Goal: Task Accomplishment & Management: Manage account settings

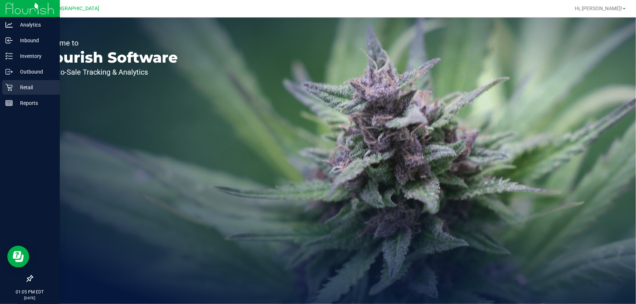
click at [8, 89] on icon at bounding box center [8, 87] width 7 height 7
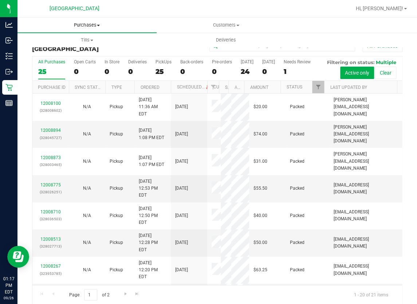
click at [90, 26] on span "Purchases" at bounding box center [86, 25] width 139 height 7
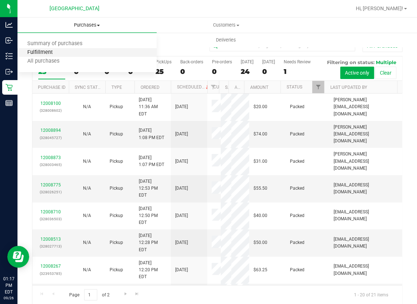
click at [61, 53] on span "Fulfillment" at bounding box center [39, 53] width 45 height 6
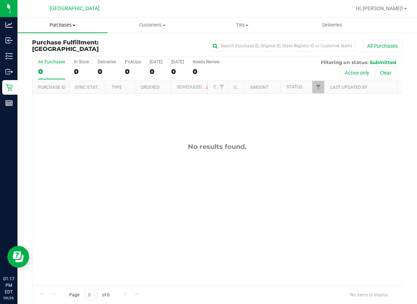
click at [67, 25] on span "Purchases" at bounding box center [62, 25] width 90 height 7
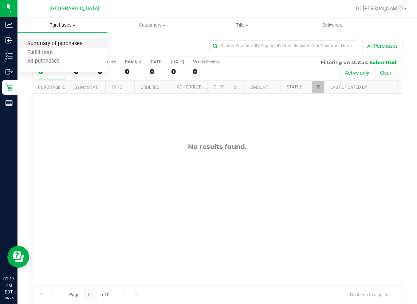
click at [62, 45] on span "Summary of purchases" at bounding box center [54, 44] width 75 height 6
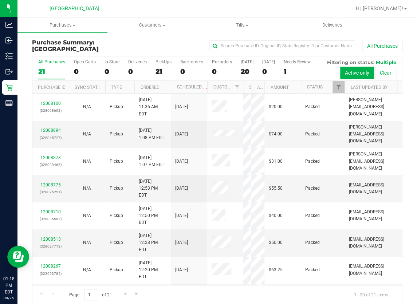
click at [245, 117] on div "All Purchases 21 Open Carts 0 In Store 0 Deliveries 0 PickUps 21 Back-orders 0 …" at bounding box center [217, 180] width 371 height 249
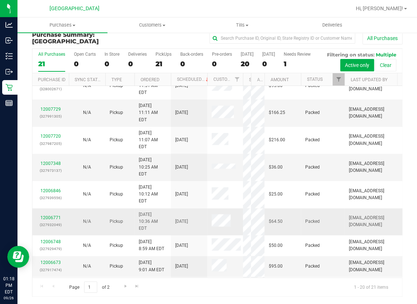
scroll to position [27, 0]
click at [127, 287] on span "Go to the next page" at bounding box center [126, 287] width 6 height 6
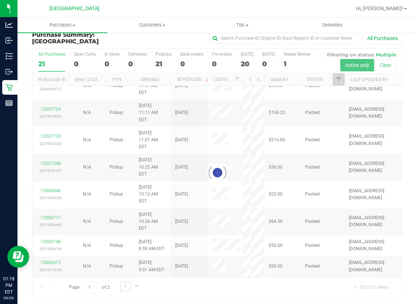
scroll to position [0, 0]
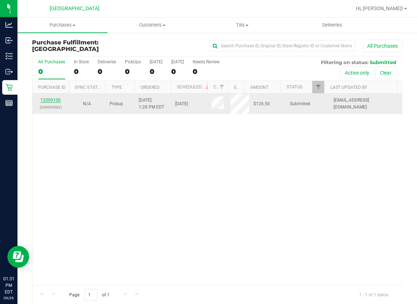
click at [58, 98] on link "12009106" at bounding box center [50, 100] width 20 height 5
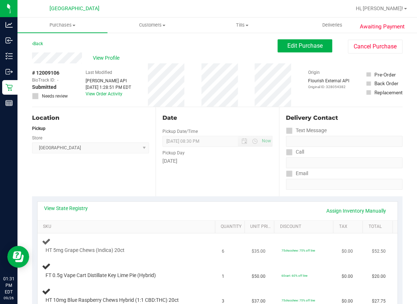
scroll to position [99, 0]
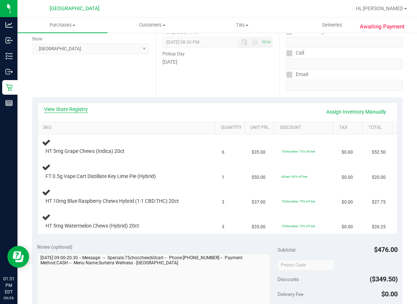
click at [85, 106] on link "View State Registry" at bounding box center [66, 109] width 44 height 7
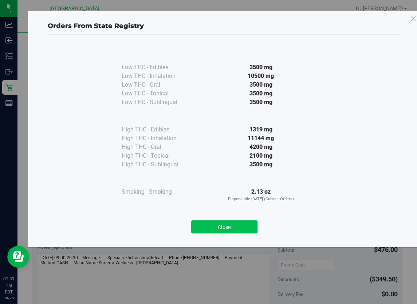
click at [211, 225] on button "Close" at bounding box center [224, 227] width 66 height 13
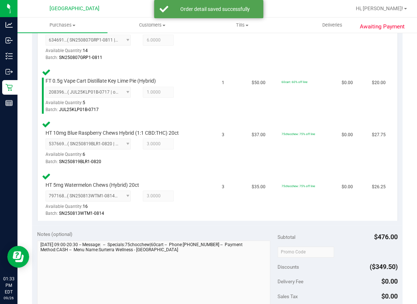
scroll to position [265, 0]
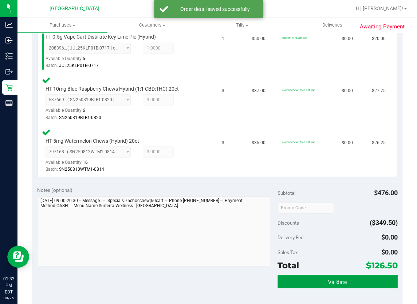
click at [347, 284] on button "Validate" at bounding box center [338, 281] width 120 height 13
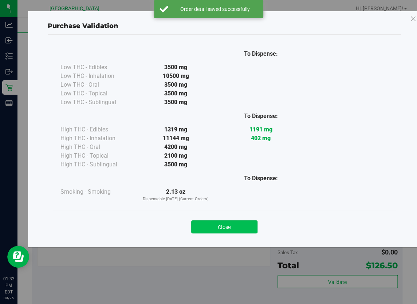
click at [244, 230] on button "Close" at bounding box center [224, 227] width 66 height 13
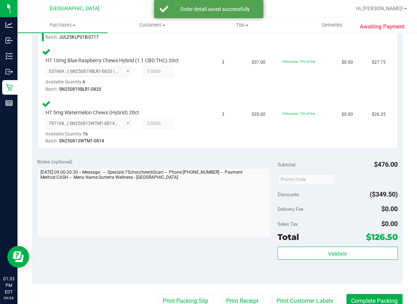
scroll to position [331, 0]
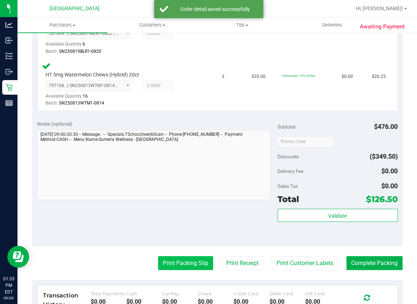
click at [186, 256] on button "Print Packing Slip" at bounding box center [185, 263] width 55 height 14
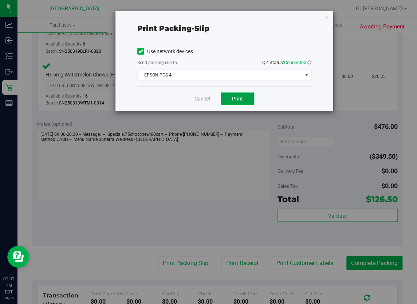
click at [238, 96] on span "Print" at bounding box center [237, 99] width 11 height 6
click at [202, 100] on link "Cancel" at bounding box center [202, 99] width 15 height 8
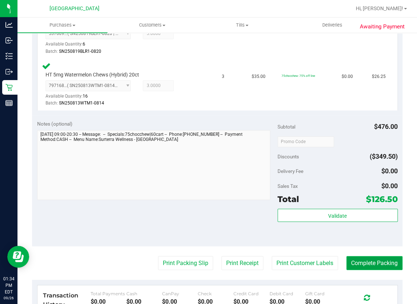
click at [374, 259] on button "Complete Packing" at bounding box center [375, 263] width 56 height 14
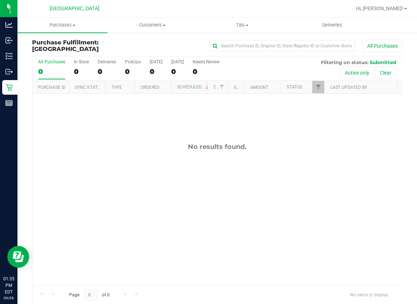
click at [121, 190] on div "No results found." at bounding box center [217, 214] width 370 height 241
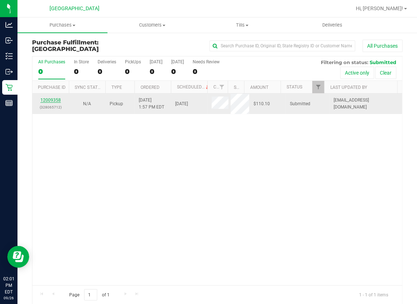
click at [59, 99] on link "12009358" at bounding box center [50, 100] width 20 height 5
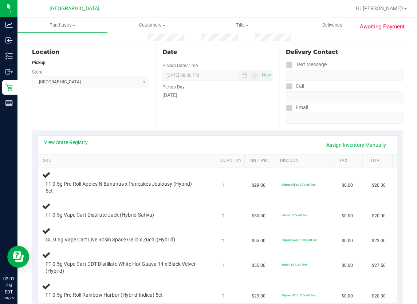
scroll to position [99, 0]
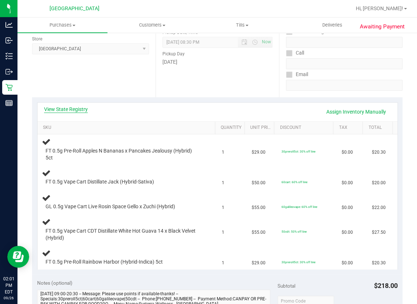
click at [83, 112] on link "View State Registry" at bounding box center [66, 109] width 44 height 7
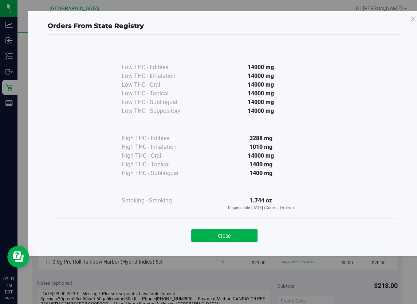
click at [211, 232] on button "Close" at bounding box center [224, 235] width 66 height 13
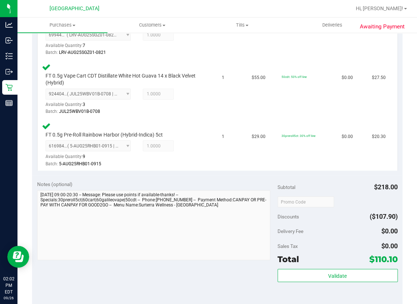
scroll to position [397, 0]
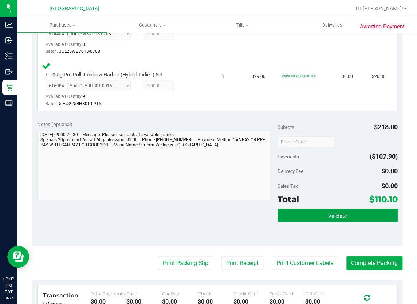
click at [338, 214] on span "Validate" at bounding box center [337, 216] width 19 height 6
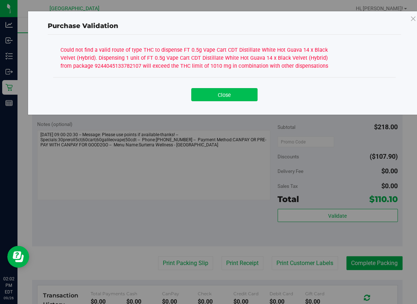
click at [227, 97] on button "Close" at bounding box center [224, 94] width 66 height 13
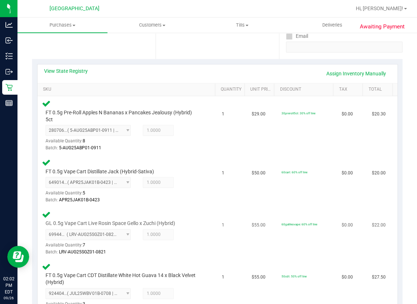
scroll to position [33, 0]
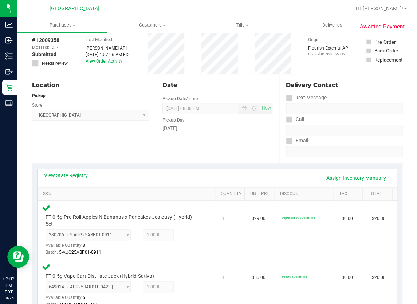
click at [83, 175] on link "View State Registry" at bounding box center [66, 175] width 44 height 7
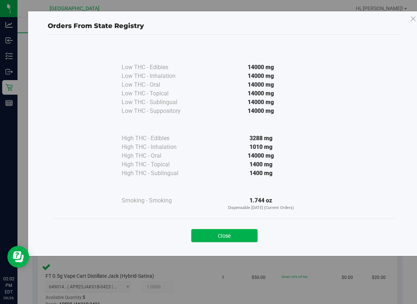
drag, startPoint x: 237, startPoint y: 236, endPoint x: 226, endPoint y: 217, distance: 21.4
click at [237, 236] on button "Close" at bounding box center [224, 235] width 66 height 13
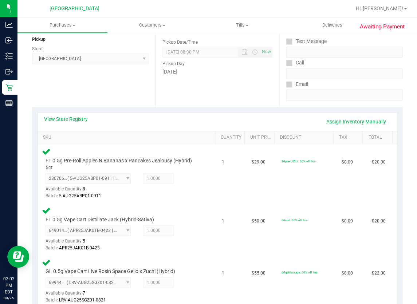
scroll to position [0, 0]
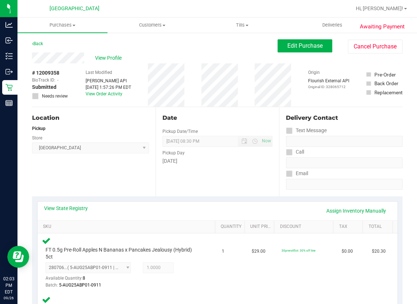
click at [196, 184] on div "Date Pickup Date/Time 09/26/2025 Now 09/26/2025 08:30 PM Now Pickup Day Friday" at bounding box center [218, 151] width 124 height 89
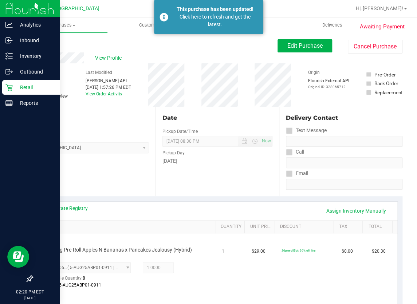
click at [13, 85] on p "Retail" at bounding box center [35, 87] width 44 height 9
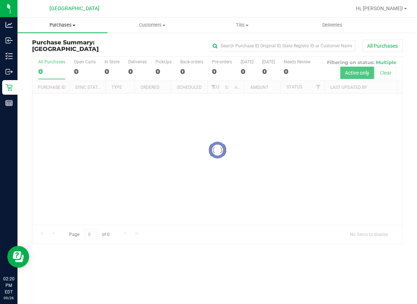
click at [67, 25] on span "Purchases" at bounding box center [62, 25] width 90 height 7
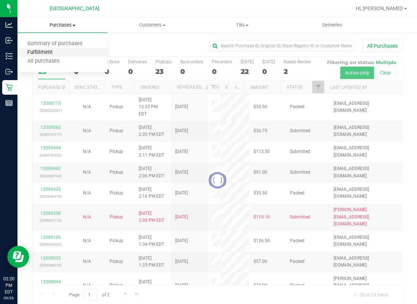
click at [60, 51] on span "Fulfillment" at bounding box center [39, 53] width 45 height 6
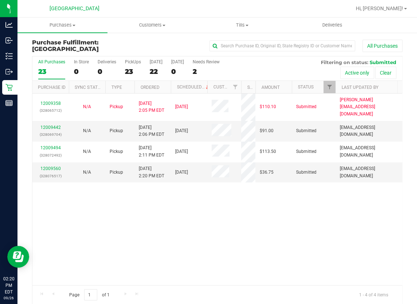
drag, startPoint x: 230, startPoint y: 85, endPoint x: 243, endPoint y: 90, distance: 14.2
click at [243, 88] on div "Purchase ID Sync Status Type Ordered Scheduled Customer State Registry ID Addre…" at bounding box center [214, 87] width 365 height 12
click at [44, 125] on link "12009442" at bounding box center [50, 127] width 20 height 5
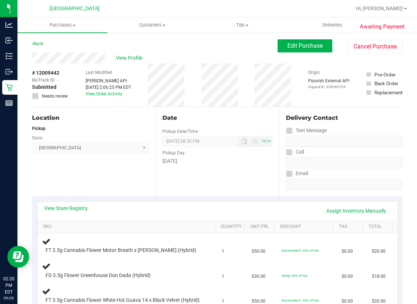
scroll to position [99, 0]
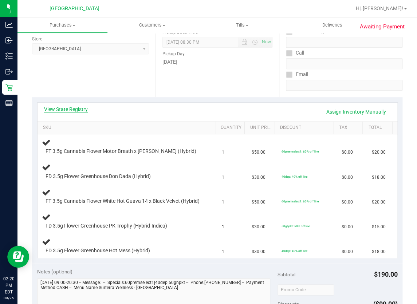
click at [79, 109] on link "View State Registry" at bounding box center [66, 109] width 44 height 7
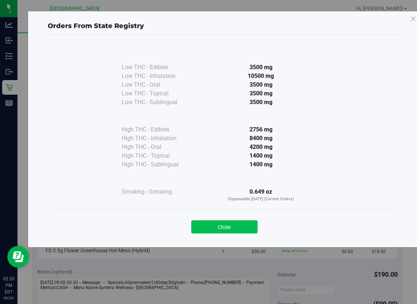
click at [238, 226] on button "Close" at bounding box center [224, 227] width 66 height 13
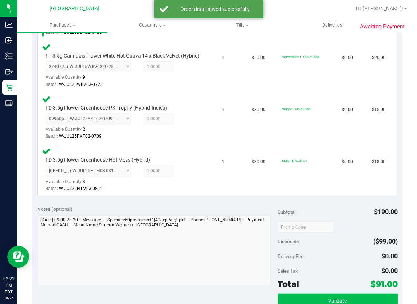
scroll to position [365, 0]
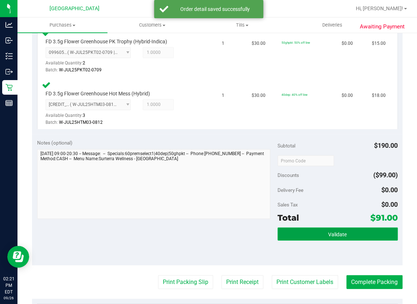
click at [332, 233] on button "Validate" at bounding box center [338, 233] width 120 height 13
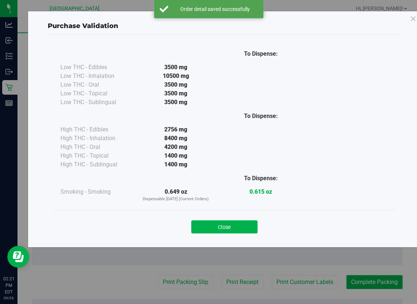
click at [244, 221] on button "Close" at bounding box center [224, 227] width 66 height 13
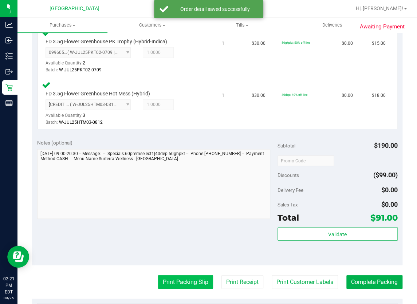
click at [194, 279] on button "Print Packing Slip" at bounding box center [185, 282] width 55 height 14
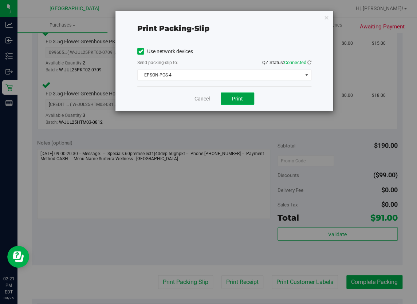
click at [240, 98] on span "Print" at bounding box center [237, 99] width 11 height 6
click at [204, 98] on link "Cancel" at bounding box center [202, 99] width 15 height 8
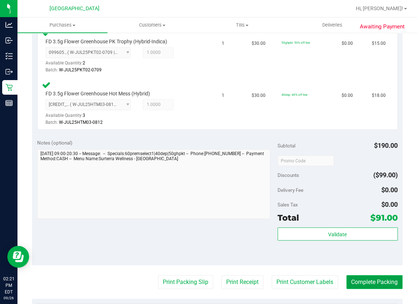
click at [377, 289] on button "Complete Packing" at bounding box center [375, 282] width 56 height 14
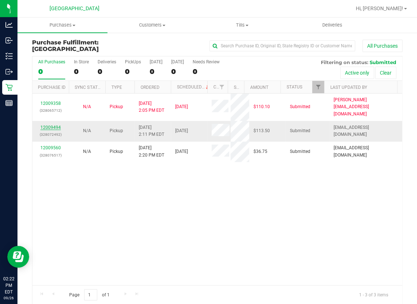
click at [59, 125] on link "12009494" at bounding box center [50, 127] width 20 height 5
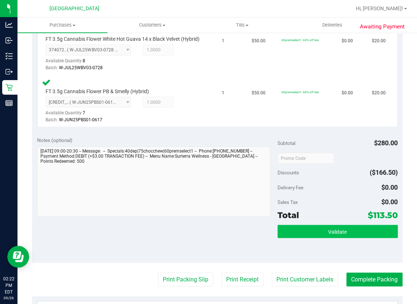
scroll to position [431, 0]
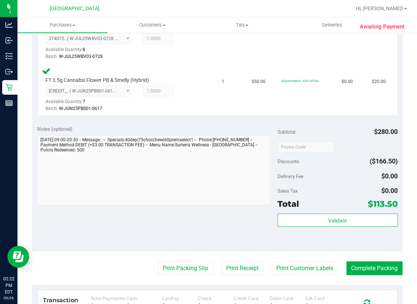
click at [335, 227] on div "Validate" at bounding box center [338, 221] width 120 height 14
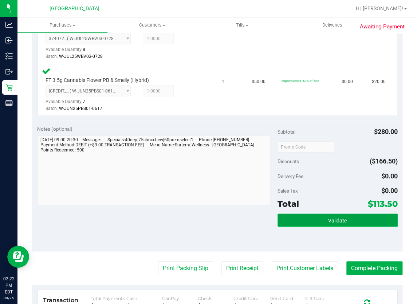
click at [334, 221] on span "Validate" at bounding box center [337, 221] width 19 height 6
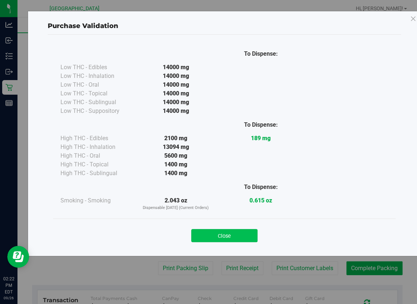
click at [223, 233] on button "Close" at bounding box center [224, 235] width 66 height 13
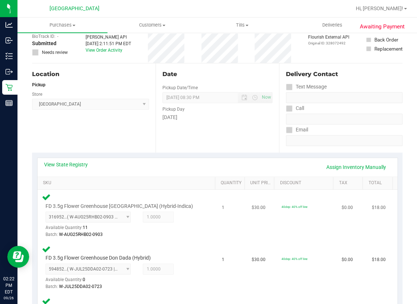
scroll to position [0, 0]
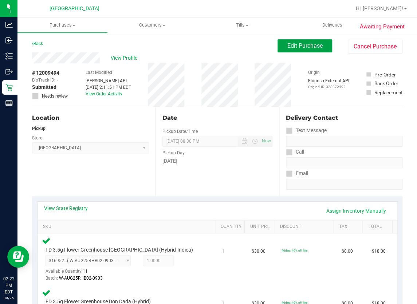
click at [307, 49] on span "Edit Purchase" at bounding box center [305, 45] width 35 height 7
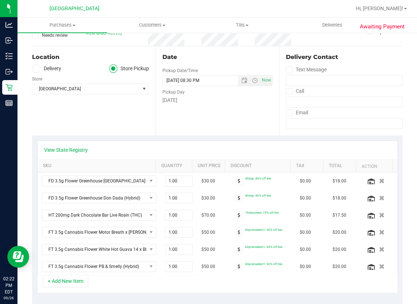
scroll to position [166, 0]
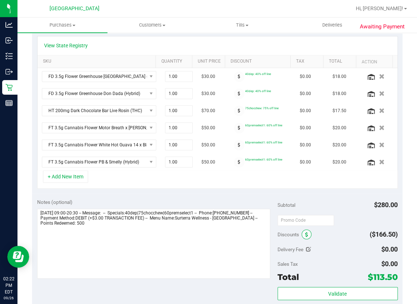
click at [306, 234] on span at bounding box center [307, 235] width 10 height 10
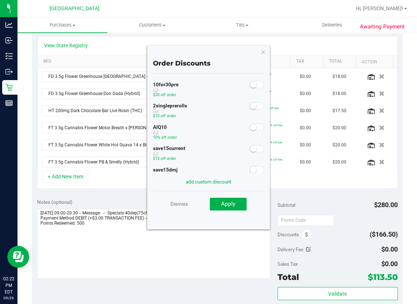
click at [250, 128] on small at bounding box center [253, 127] width 7 height 7
click at [233, 201] on span "Apply" at bounding box center [228, 204] width 14 height 7
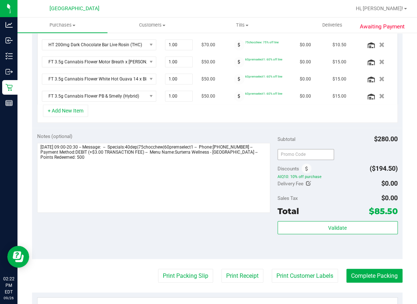
scroll to position [232, 0]
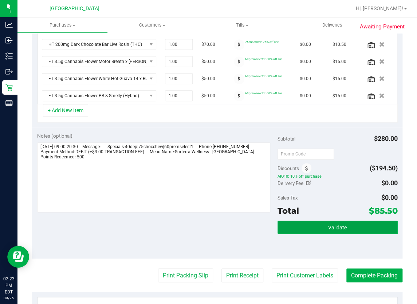
click at [327, 223] on button "Validate" at bounding box center [338, 227] width 120 height 13
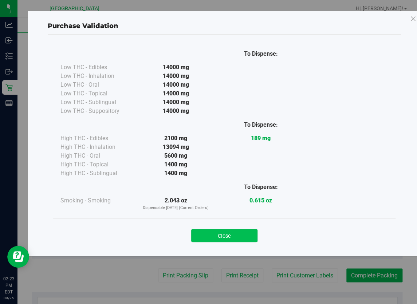
click at [238, 230] on button "Close" at bounding box center [224, 235] width 66 height 13
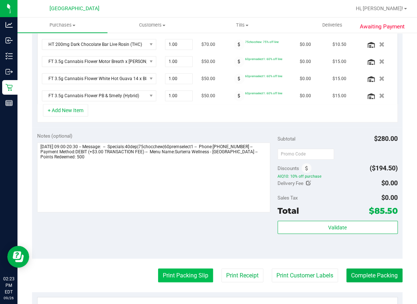
click at [201, 272] on button "Print Packing Slip" at bounding box center [185, 276] width 55 height 14
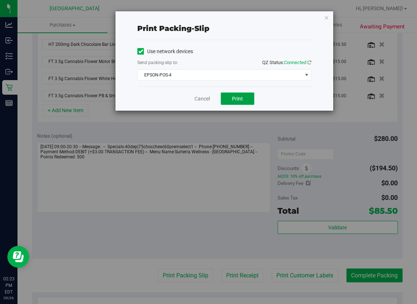
click at [237, 97] on span "Print" at bounding box center [237, 99] width 11 height 6
click at [201, 101] on link "Cancel" at bounding box center [202, 99] width 15 height 8
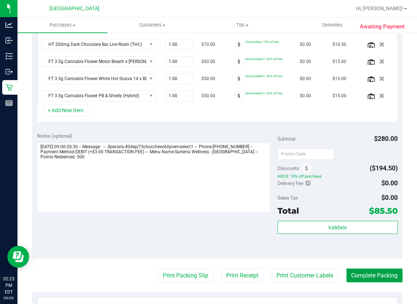
click at [353, 272] on button "Complete Packing" at bounding box center [375, 276] width 56 height 14
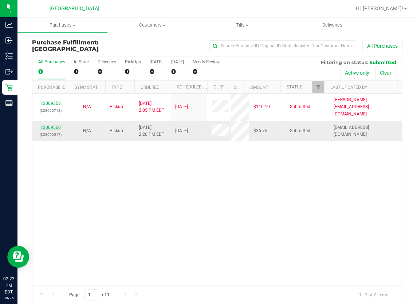
click at [58, 125] on link "12009560" at bounding box center [50, 127] width 20 height 5
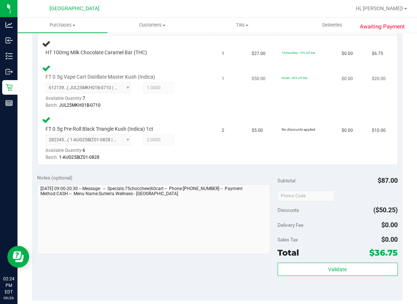
scroll to position [265, 0]
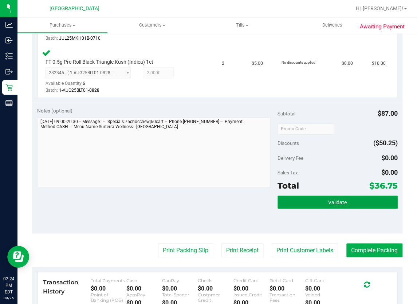
click at [319, 196] on button "Validate" at bounding box center [338, 202] width 120 height 13
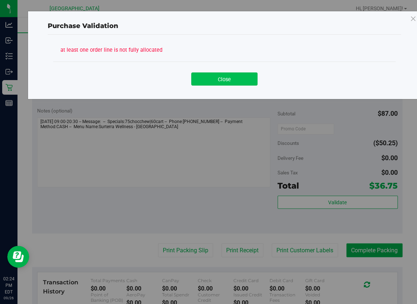
click at [225, 83] on button "Close" at bounding box center [224, 79] width 66 height 13
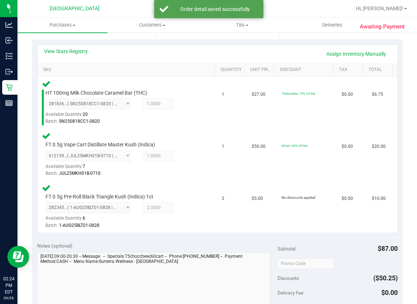
scroll to position [232, 0]
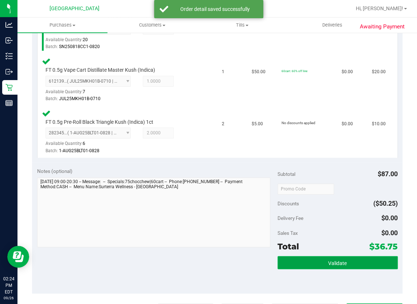
click at [351, 258] on button "Validate" at bounding box center [338, 262] width 120 height 13
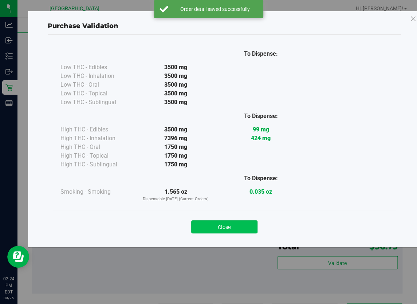
click at [237, 230] on button "Close" at bounding box center [224, 227] width 66 height 13
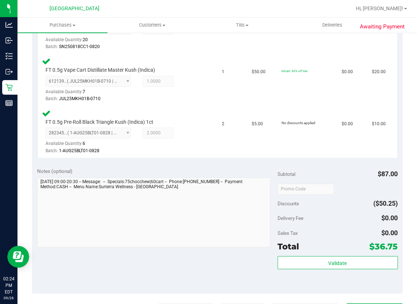
scroll to position [298, 0]
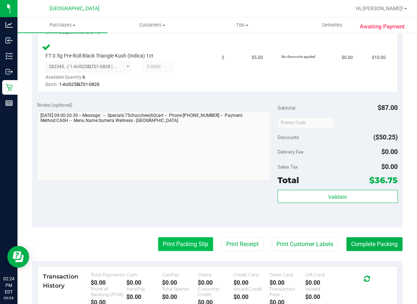
click at [181, 246] on button "Print Packing Slip" at bounding box center [185, 244] width 55 height 14
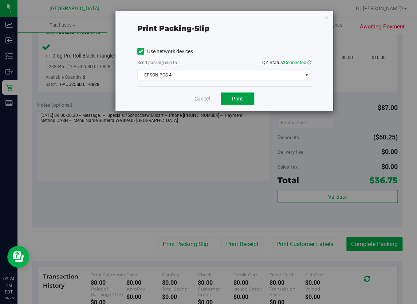
click at [232, 95] on button "Print" at bounding box center [238, 99] width 34 height 12
click at [208, 98] on link "Cancel" at bounding box center [202, 99] width 15 height 8
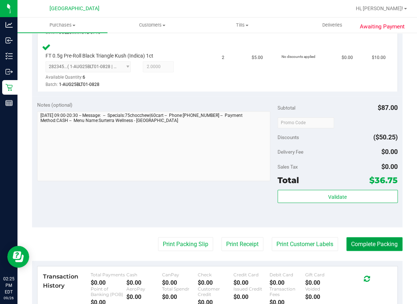
click at [370, 240] on button "Complete Packing" at bounding box center [375, 244] width 56 height 14
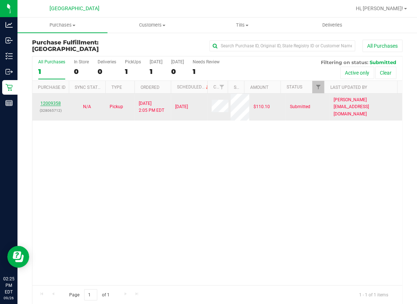
click at [55, 101] on link "12009358" at bounding box center [50, 103] width 20 height 5
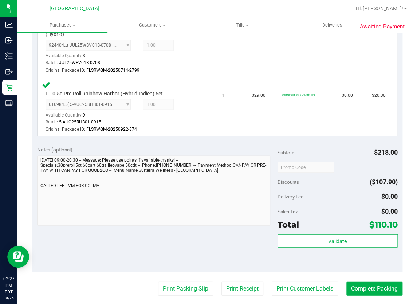
scroll to position [464, 0]
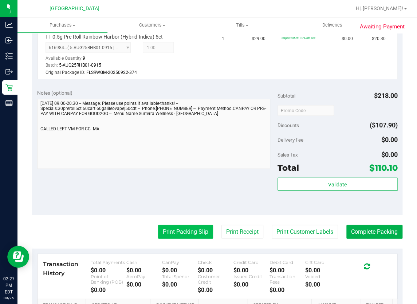
click at [186, 233] on button "Print Packing Slip" at bounding box center [185, 232] width 55 height 14
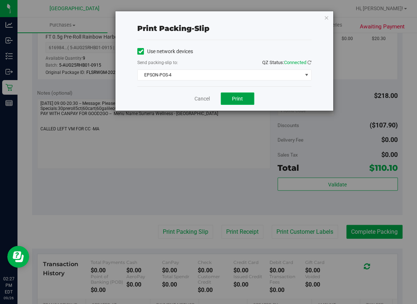
click at [242, 101] on span "Print" at bounding box center [237, 99] width 11 height 6
click at [206, 100] on link "Cancel" at bounding box center [202, 99] width 15 height 8
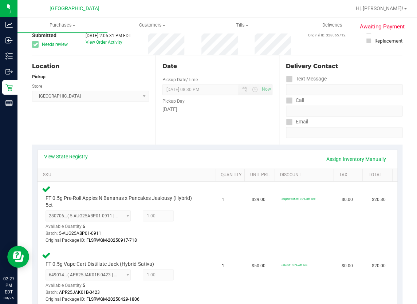
scroll to position [0, 0]
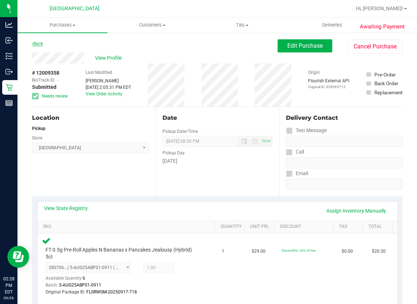
click at [36, 42] on link "Back" at bounding box center [37, 43] width 11 height 5
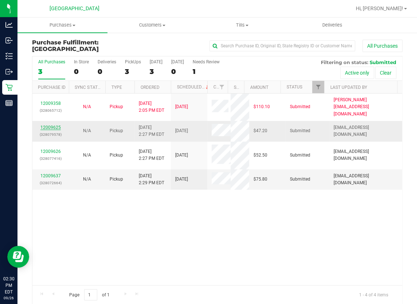
click at [48, 125] on link "12009625" at bounding box center [50, 127] width 20 height 5
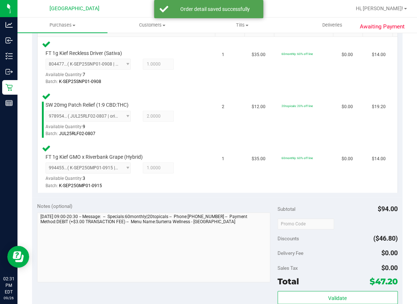
scroll to position [265, 0]
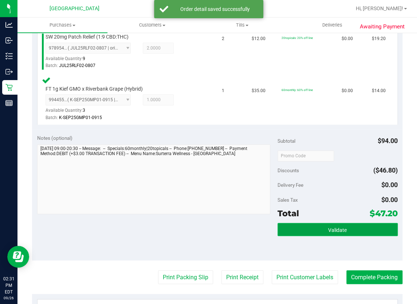
click at [315, 228] on button "Validate" at bounding box center [338, 229] width 120 height 13
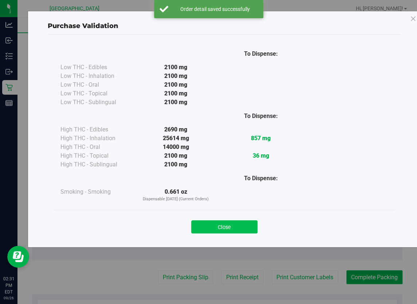
click at [245, 228] on button "Close" at bounding box center [224, 227] width 66 height 13
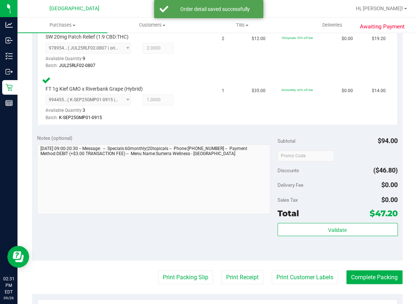
click at [168, 282] on purchase-details "Back Edit Purchase Cancel Purchase View Profile # 12009625 BioTrack ID: - Submi…" at bounding box center [217, 105] width 371 height 662
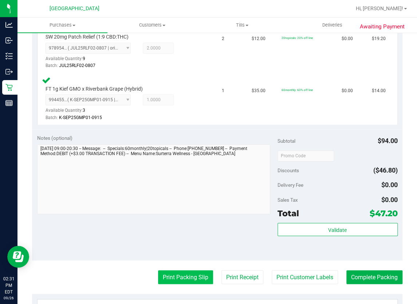
click at [174, 274] on button "Print Packing Slip" at bounding box center [185, 278] width 55 height 14
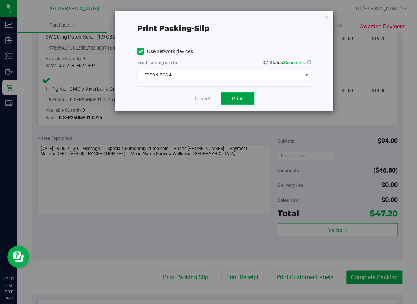
click at [228, 100] on button "Print" at bounding box center [238, 99] width 34 height 12
click at [208, 96] on link "Cancel" at bounding box center [202, 99] width 15 height 8
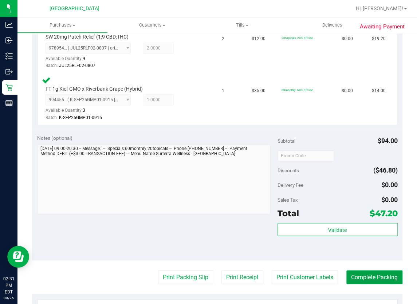
click at [365, 278] on button "Complete Packing" at bounding box center [375, 278] width 56 height 14
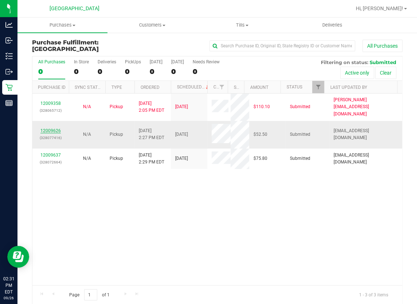
click at [55, 128] on link "12009626" at bounding box center [50, 130] width 20 height 5
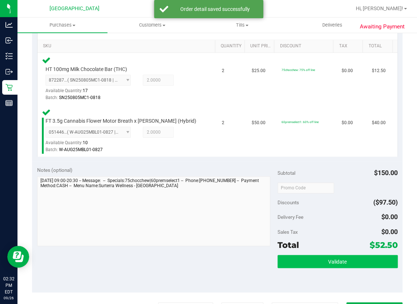
scroll to position [232, 0]
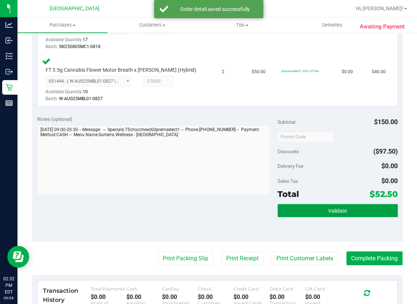
click at [332, 210] on span "Validate" at bounding box center [337, 211] width 19 height 6
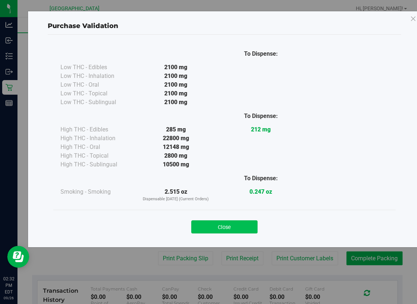
click at [253, 226] on button "Close" at bounding box center [224, 227] width 66 height 13
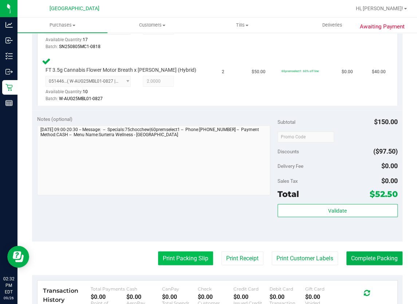
click at [197, 254] on button "Print Packing Slip" at bounding box center [185, 259] width 55 height 14
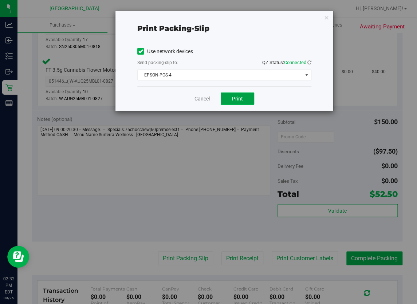
click at [232, 98] on button "Print" at bounding box center [238, 99] width 34 height 12
click at [206, 101] on link "Cancel" at bounding box center [202, 99] width 15 height 8
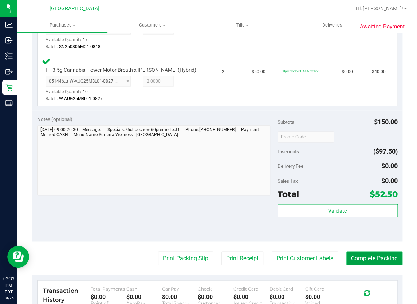
click at [378, 258] on button "Complete Packing" at bounding box center [375, 259] width 56 height 14
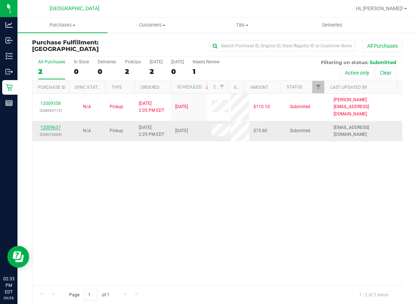
click at [58, 125] on link "12009637" at bounding box center [50, 127] width 20 height 5
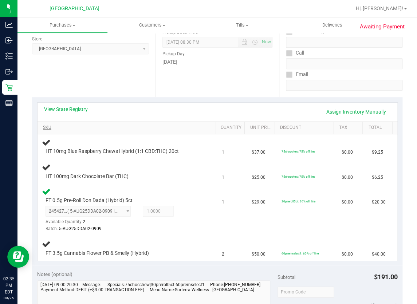
scroll to position [132, 0]
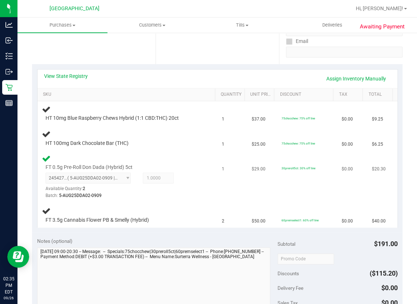
click at [179, 189] on div "2454273563681896 ( 5-AUG25DDA02-0909 | orig: FLSRWGM-20250915-848 ) 24542735636…" at bounding box center [123, 186] width 154 height 27
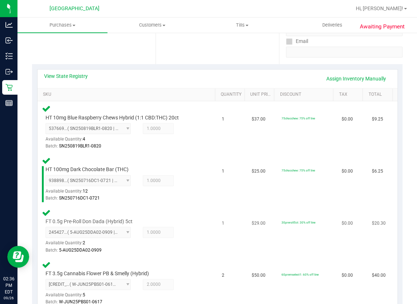
scroll to position [265, 0]
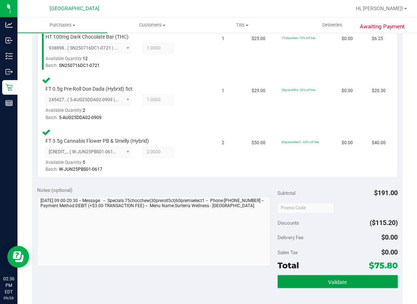
click at [328, 279] on span "Validate" at bounding box center [337, 282] width 19 height 6
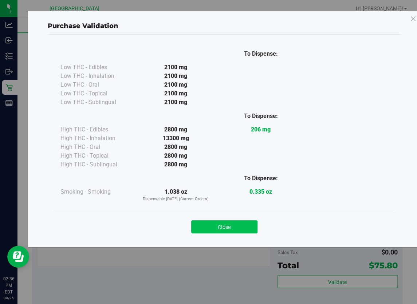
click at [238, 230] on button "Close" at bounding box center [224, 227] width 66 height 13
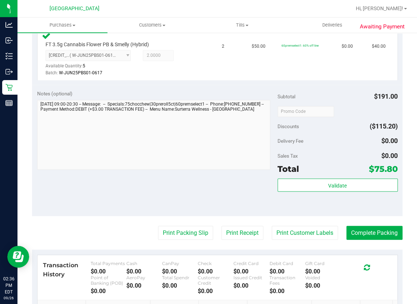
scroll to position [365, 0]
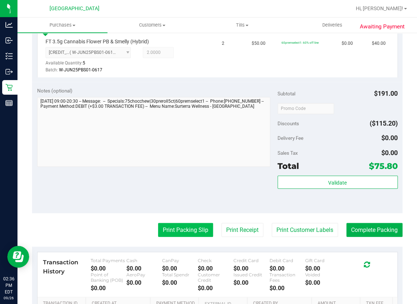
click at [183, 229] on button "Print Packing Slip" at bounding box center [185, 230] width 55 height 14
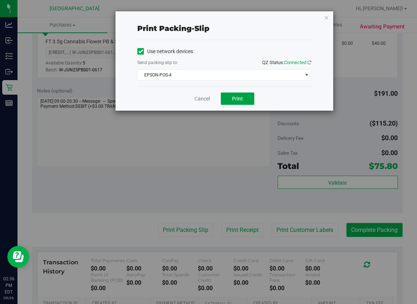
click at [234, 96] on span "Print" at bounding box center [237, 99] width 11 height 6
click at [201, 100] on link "Cancel" at bounding box center [202, 99] width 15 height 8
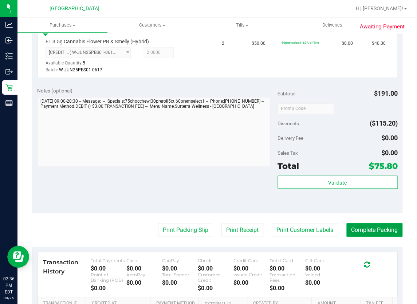
click at [361, 223] on button "Complete Packing" at bounding box center [375, 230] width 56 height 14
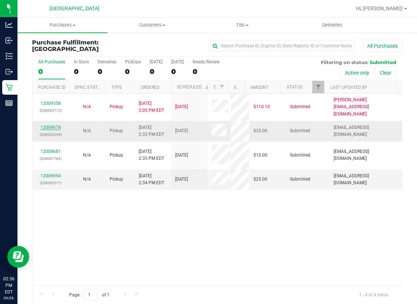
click at [54, 125] on link "12009678" at bounding box center [50, 127] width 20 height 5
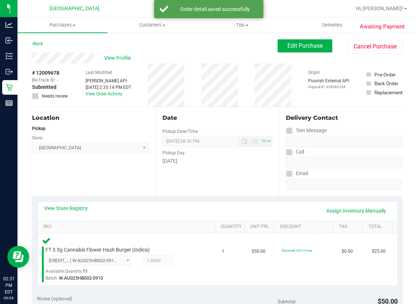
scroll to position [132, 0]
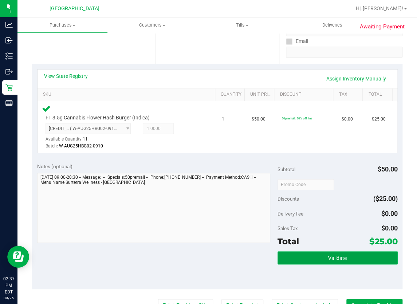
click at [342, 259] on span "Validate" at bounding box center [337, 259] width 19 height 6
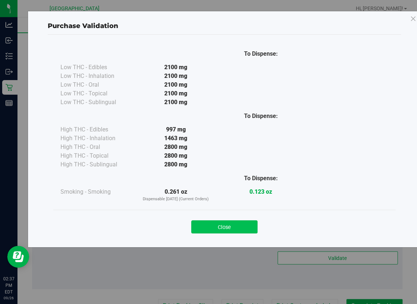
click at [243, 229] on button "Close" at bounding box center [224, 227] width 66 height 13
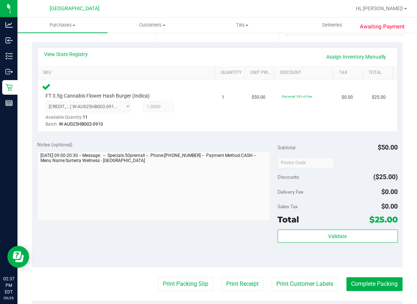
scroll to position [166, 0]
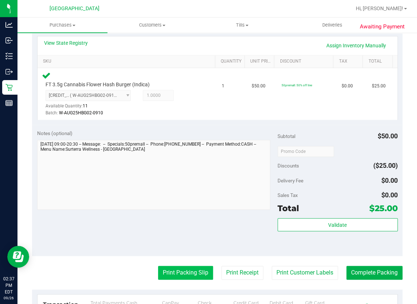
click at [174, 276] on button "Print Packing Slip" at bounding box center [185, 273] width 55 height 14
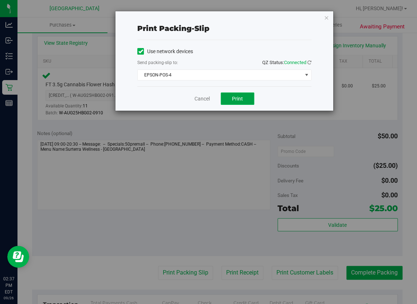
click at [231, 98] on button "Print" at bounding box center [238, 99] width 34 height 12
click at [204, 96] on link "Cancel" at bounding box center [202, 99] width 15 height 8
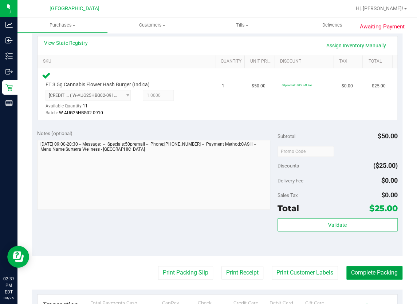
click at [363, 275] on button "Complete Packing" at bounding box center [375, 273] width 56 height 14
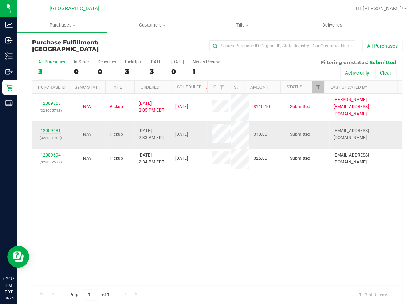
click at [50, 128] on link "12009681" at bounding box center [50, 130] width 20 height 5
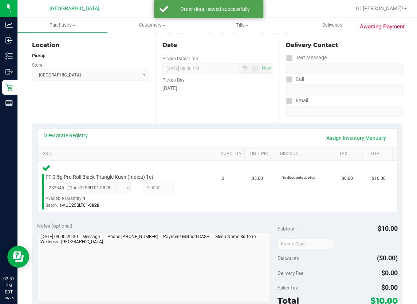
scroll to position [132, 0]
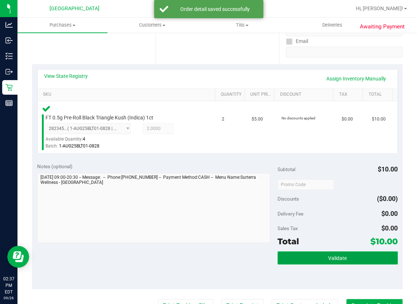
click at [333, 256] on span "Validate" at bounding box center [337, 259] width 19 height 6
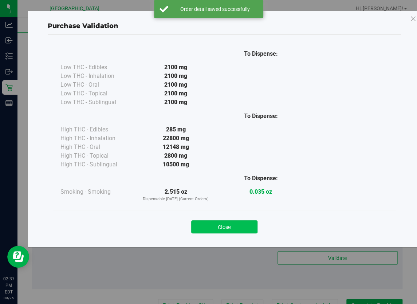
click at [242, 230] on button "Close" at bounding box center [224, 227] width 66 height 13
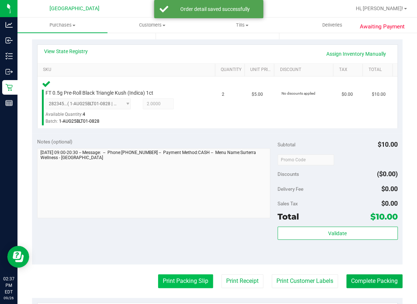
scroll to position [199, 0]
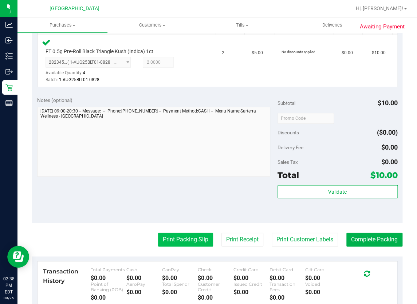
click at [179, 240] on button "Print Packing Slip" at bounding box center [185, 240] width 55 height 14
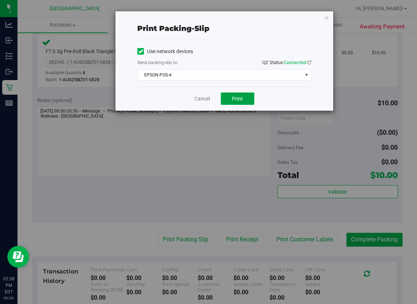
click at [237, 98] on span "Print" at bounding box center [237, 99] width 11 height 6
click at [205, 97] on link "Cancel" at bounding box center [202, 99] width 15 height 8
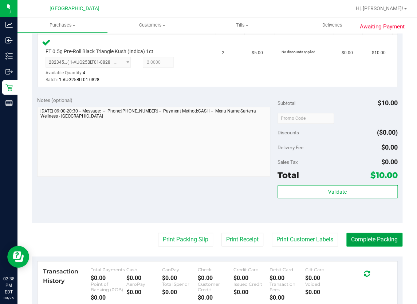
click at [366, 238] on button "Complete Packing" at bounding box center [375, 240] width 56 height 14
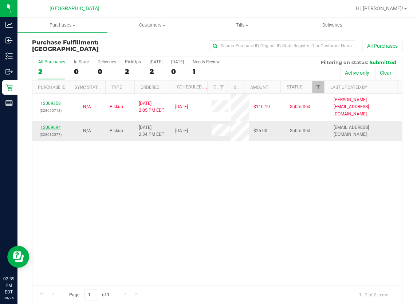
click at [52, 125] on link "12009694" at bounding box center [50, 127] width 20 height 5
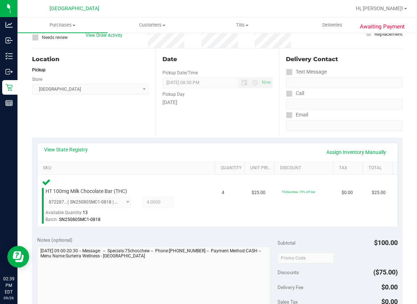
scroll to position [132, 0]
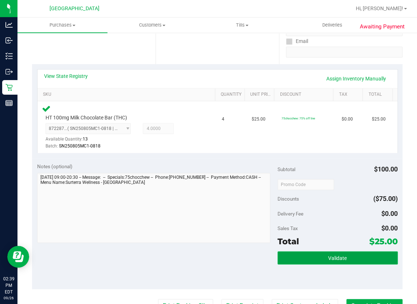
click at [328, 256] on span "Validate" at bounding box center [337, 259] width 19 height 6
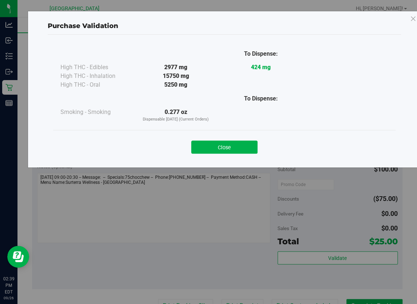
click at [221, 139] on div "Close" at bounding box center [225, 145] width 332 height 18
click at [229, 149] on button "Close" at bounding box center [224, 147] width 66 height 13
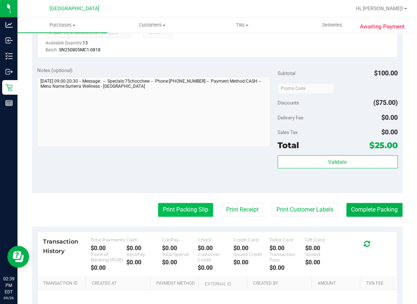
scroll to position [232, 0]
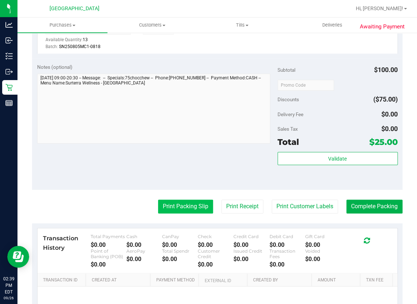
click at [184, 206] on button "Print Packing Slip" at bounding box center [185, 207] width 55 height 14
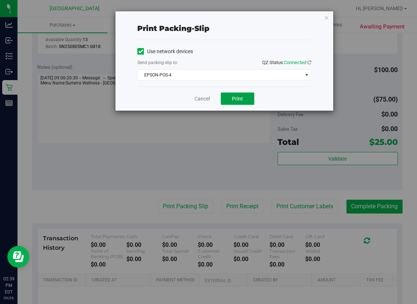
click at [233, 96] on button "Print" at bounding box center [238, 99] width 34 height 12
click at [210, 97] on link "Cancel" at bounding box center [202, 99] width 15 height 8
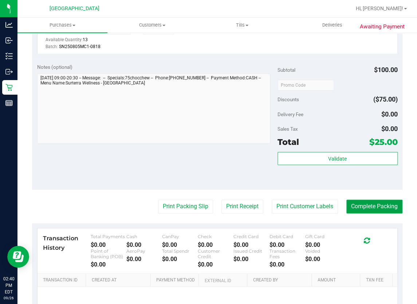
click at [392, 205] on button "Complete Packing" at bounding box center [375, 207] width 56 height 14
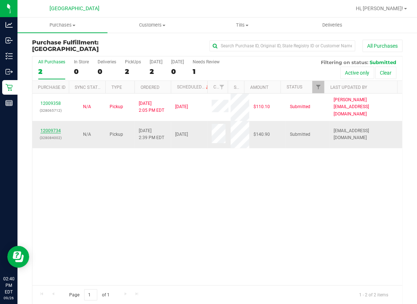
click at [49, 128] on link "12009734" at bounding box center [50, 130] width 20 height 5
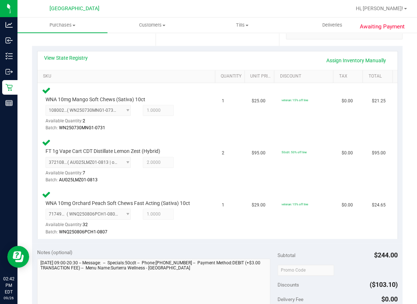
scroll to position [232, 0]
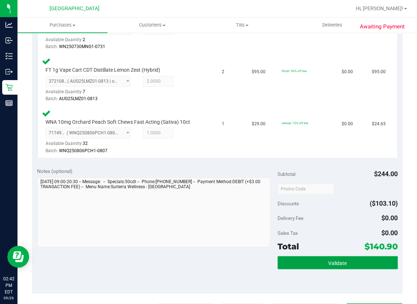
click at [344, 260] on button "Validate" at bounding box center [338, 262] width 120 height 13
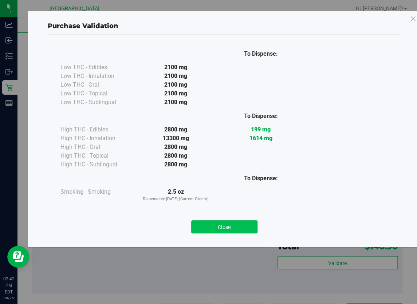
click at [245, 227] on button "Close" at bounding box center [224, 227] width 66 height 13
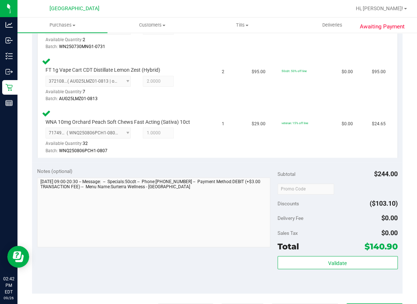
scroll to position [298, 0]
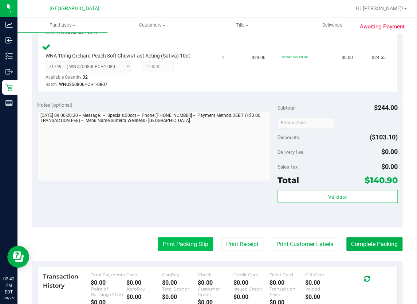
click at [164, 248] on button "Print Packing Slip" at bounding box center [185, 244] width 55 height 14
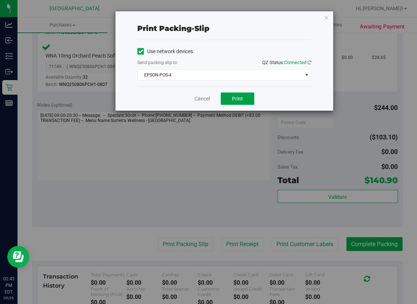
click at [251, 100] on button "Print" at bounding box center [238, 99] width 34 height 12
drag, startPoint x: 251, startPoint y: 100, endPoint x: 204, endPoint y: 98, distance: 46.7
click at [204, 98] on link "Cancel" at bounding box center [202, 99] width 15 height 8
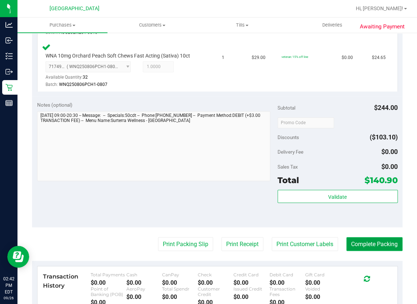
click at [384, 245] on button "Complete Packing" at bounding box center [375, 244] width 56 height 14
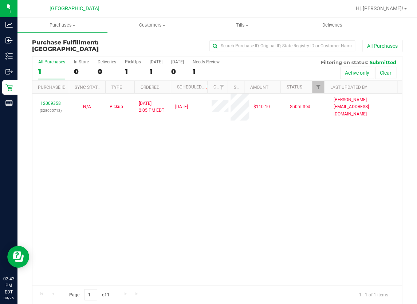
click at [332, 184] on div "12009358 (328065712) N/A Pickup 9/26/2025 2:05 PM EDT 9/26/2025 $110.10 Submitt…" at bounding box center [217, 190] width 370 height 192
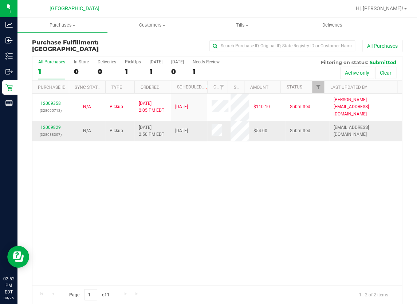
click at [52, 124] on div "12009829 (328088307)" at bounding box center [51, 131] width 28 height 14
click at [51, 125] on link "12009829" at bounding box center [50, 127] width 20 height 5
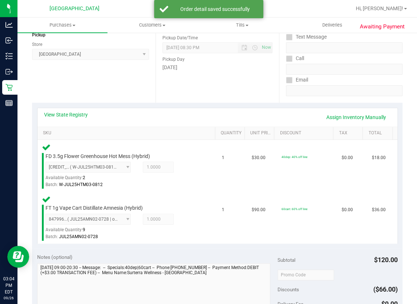
scroll to position [166, 0]
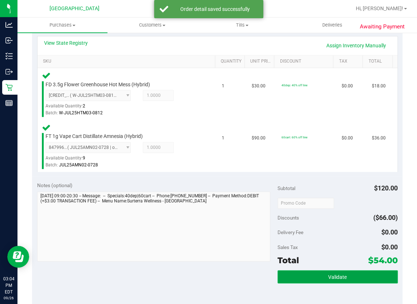
click at [352, 271] on button "Validate" at bounding box center [338, 277] width 120 height 13
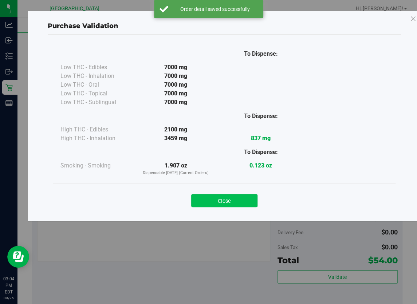
click at [206, 195] on button "Close" at bounding box center [224, 200] width 66 height 13
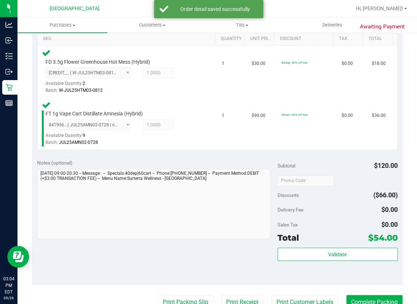
scroll to position [199, 0]
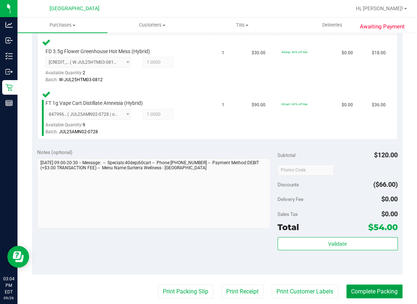
click at [364, 291] on button "Complete Packing" at bounding box center [375, 292] width 56 height 14
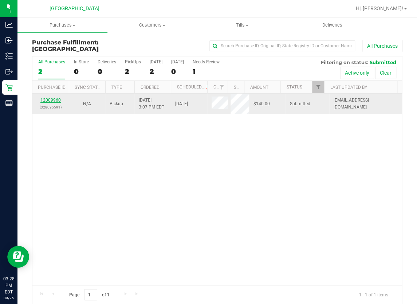
click at [55, 101] on link "12009960" at bounding box center [50, 100] width 20 height 5
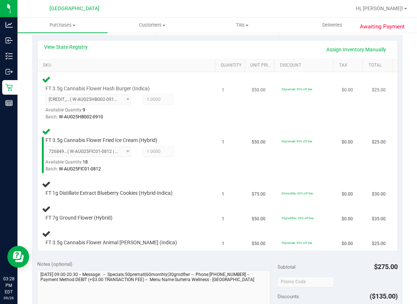
scroll to position [199, 0]
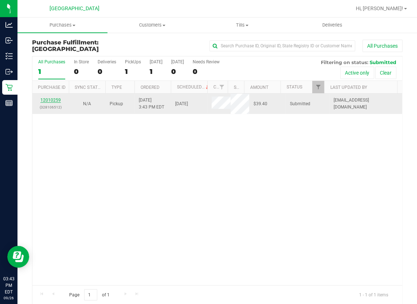
click at [55, 98] on link "12010259" at bounding box center [50, 100] width 20 height 5
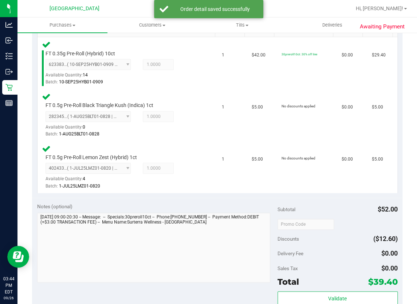
scroll to position [265, 0]
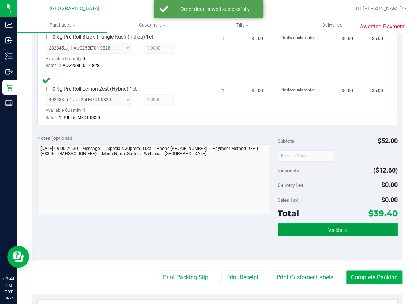
click at [323, 231] on button "Validate" at bounding box center [338, 229] width 120 height 13
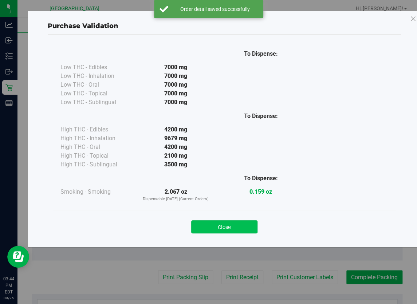
click at [241, 232] on button "Close" at bounding box center [224, 227] width 66 height 13
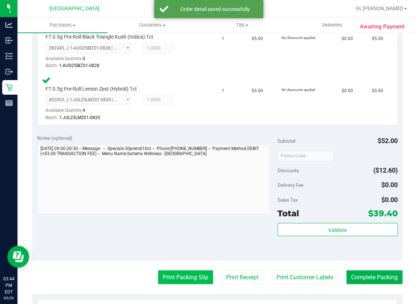
click at [191, 277] on button "Print Packing Slip" at bounding box center [185, 278] width 55 height 14
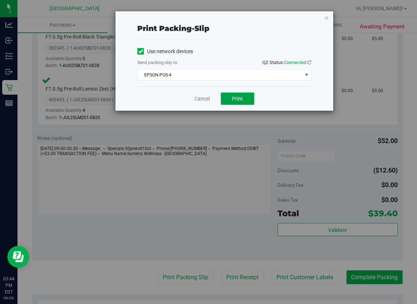
click at [238, 97] on span "Print" at bounding box center [237, 99] width 11 height 6
click at [205, 96] on link "Cancel" at bounding box center [202, 99] width 15 height 8
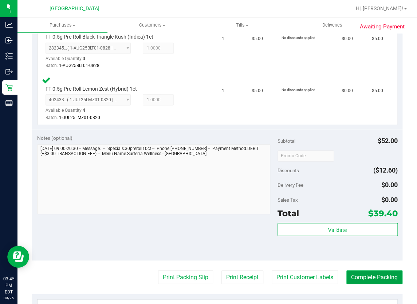
click at [361, 277] on button "Complete Packing" at bounding box center [375, 278] width 56 height 14
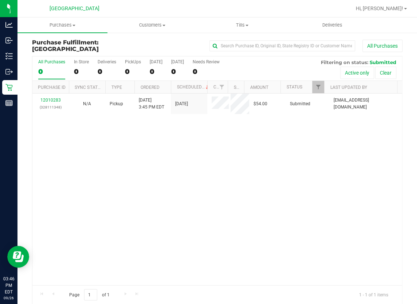
click at [118, 144] on div "12010283 (328111348) N/A Pickup 9/26/2025 3:45 PM EDT 9/26/2025 $54.00 Submitte…" at bounding box center [217, 190] width 370 height 192
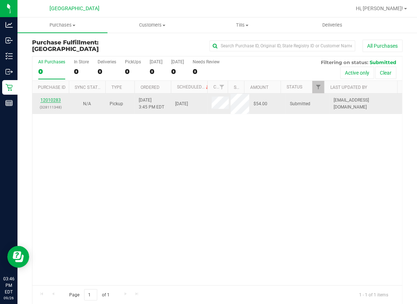
click at [59, 100] on link "12010283" at bounding box center [50, 100] width 20 height 5
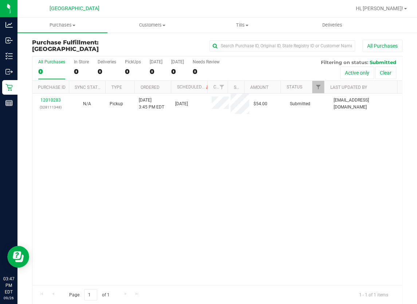
click at [141, 187] on div "12010283 (328111348) N/A Pickup 9/26/2025 3:45 PM EDT 9/26/2025 $54.00 Submitte…" at bounding box center [217, 190] width 370 height 192
click at [281, 197] on div "12010283 (328111348) N/A Pickup 9/26/2025 3:45 PM EDT 9/26/2025 $54.00 Submitte…" at bounding box center [217, 190] width 370 height 192
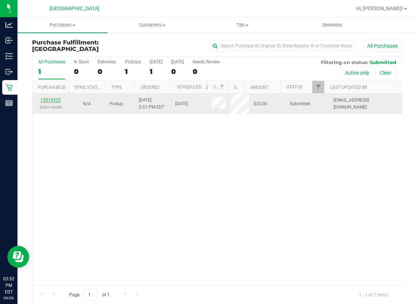
click at [56, 98] on link "12010322" at bounding box center [50, 100] width 20 height 5
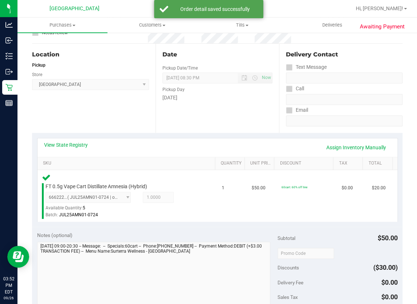
scroll to position [166, 0]
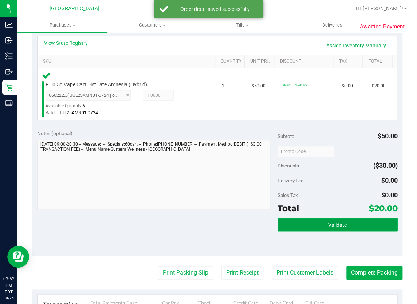
click at [329, 225] on span "Validate" at bounding box center [337, 225] width 19 height 6
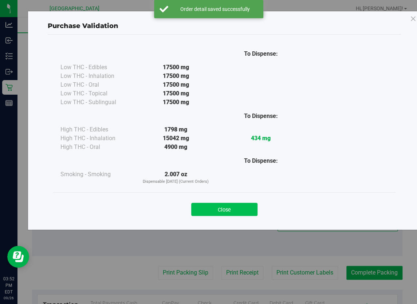
click at [235, 208] on button "Close" at bounding box center [224, 209] width 66 height 13
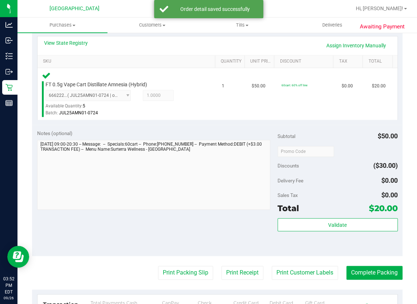
click at [186, 279] on purchase-details "Back Edit Purchase Cancel Purchase View Profile # 12010322 BioTrack ID: - Submi…" at bounding box center [217, 153] width 371 height 558
click at [186, 271] on button "Print Packing Slip" at bounding box center [185, 273] width 55 height 14
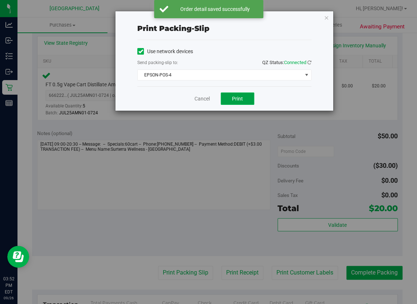
click at [236, 96] on span "Print" at bounding box center [237, 99] width 11 height 6
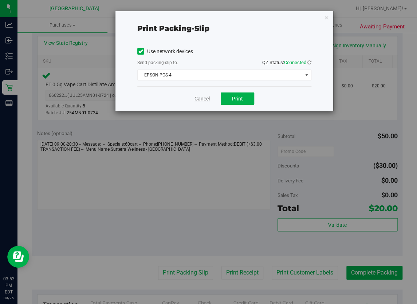
click at [208, 96] on link "Cancel" at bounding box center [202, 99] width 15 height 8
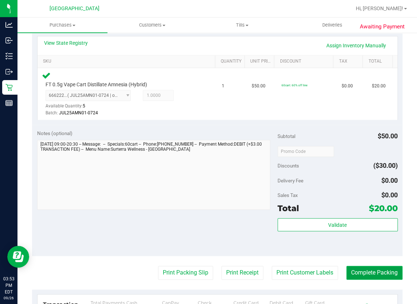
click at [350, 275] on button "Complete Packing" at bounding box center [375, 273] width 56 height 14
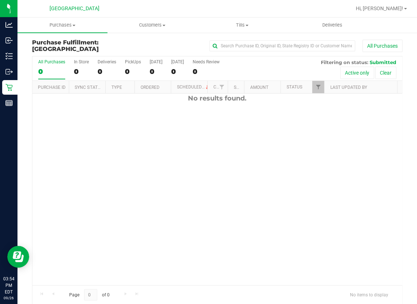
scroll to position [49, 0]
click at [159, 208] on div "No results found." at bounding box center [217, 165] width 370 height 241
drag, startPoint x: 235, startPoint y: 214, endPoint x: 213, endPoint y: 191, distance: 31.7
click at [235, 214] on div "No results found." at bounding box center [217, 214] width 370 height 241
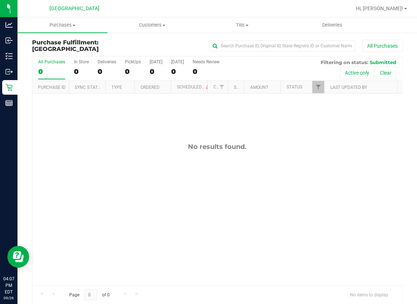
click at [318, 147] on div "No results found." at bounding box center [217, 147] width 370 height 8
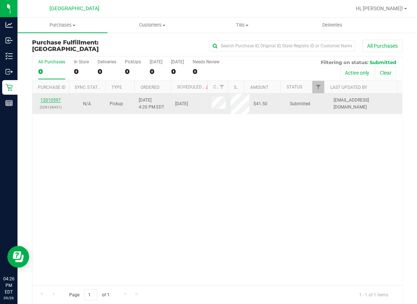
click at [47, 99] on link "12010597" at bounding box center [50, 100] width 20 height 5
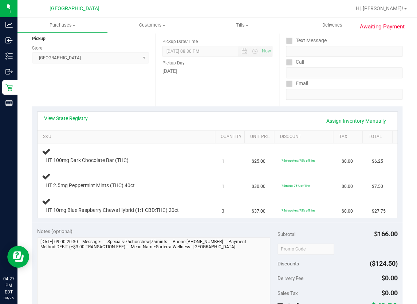
scroll to position [99, 0]
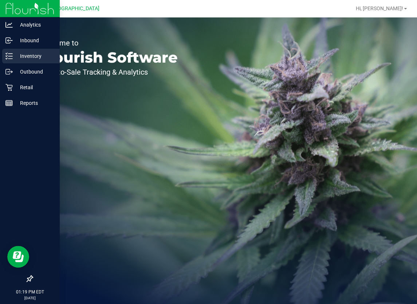
click at [21, 55] on p "Inventory" at bounding box center [35, 56] width 44 height 9
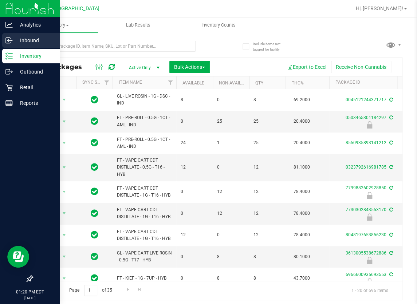
click at [11, 40] on icon at bounding box center [8, 40] width 7 height 7
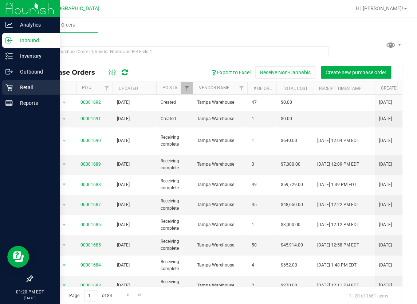
click at [21, 89] on p "Retail" at bounding box center [35, 87] width 44 height 9
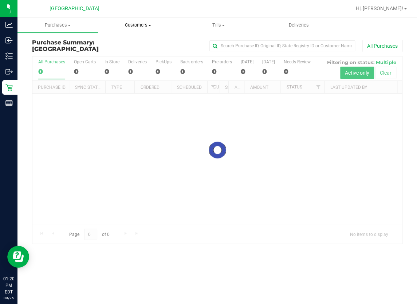
click at [152, 25] on span "Customers" at bounding box center [138, 25] width 80 height 7
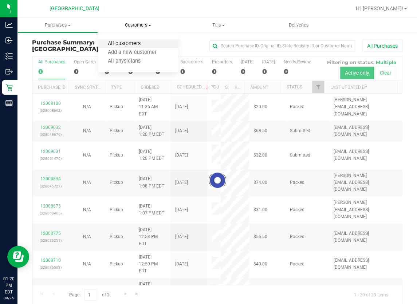
click at [132, 43] on span "All customers" at bounding box center [124, 44] width 52 height 6
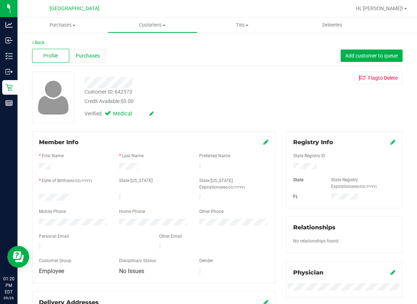
click at [88, 60] on div "Purchases" at bounding box center [87, 56] width 37 height 14
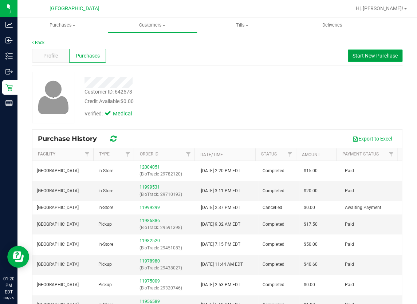
click at [383, 57] on span "Start New Purchase" at bounding box center [375, 56] width 45 height 6
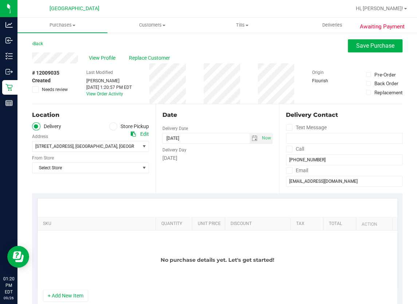
click at [113, 127] on icon at bounding box center [113, 127] width 4 height 0
click at [0, 0] on input "Store Pickup" at bounding box center [0, 0] width 0 height 0
click at [110, 145] on span "Select Store" at bounding box center [85, 146] width 107 height 10
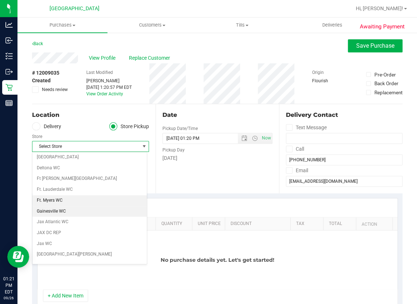
scroll to position [166, 0]
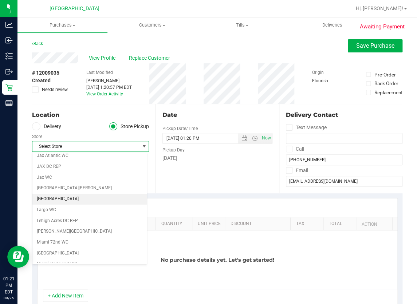
click at [80, 199] on li "[GEOGRAPHIC_DATA]" at bounding box center [89, 199] width 114 height 11
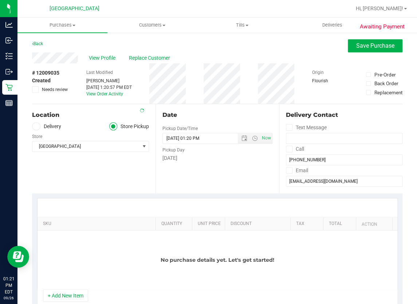
click at [106, 164] on div "Location Delivery Store Pickup Store Lakeland WC Select Store Bonita Springs WC…" at bounding box center [94, 148] width 124 height 89
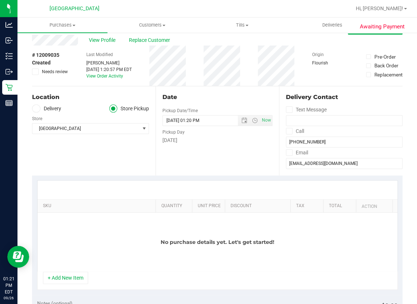
scroll to position [33, 0]
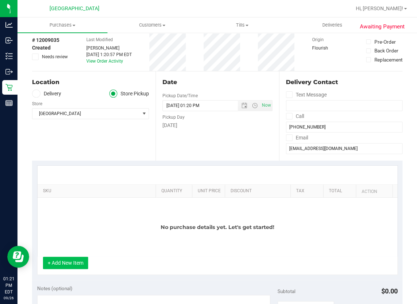
click at [76, 264] on button "+ Add New Item" at bounding box center [65, 263] width 45 height 12
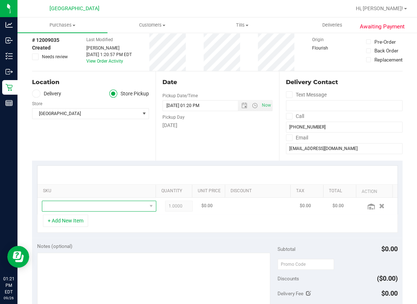
click at [96, 206] on span "NO DATA FOUND" at bounding box center [94, 206] width 105 height 10
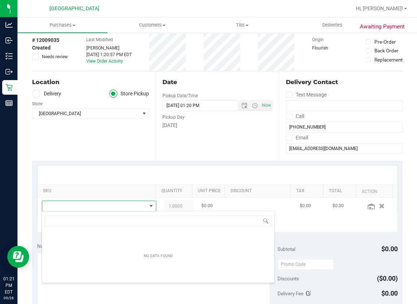
scroll to position [11, 99]
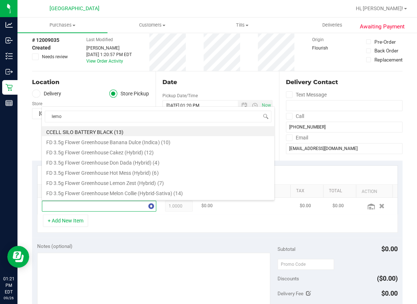
type input "lemon"
click at [127, 130] on li "FD 3.5g Flower Greenhouse Lemon Zest (Hybrid) (7)" at bounding box center [158, 131] width 233 height 10
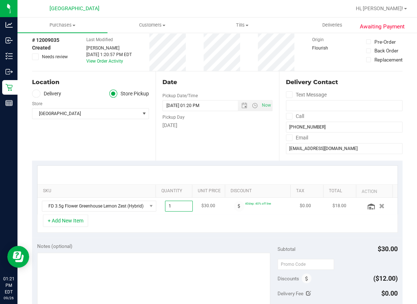
click at [167, 208] on span "1.00 1" at bounding box center [179, 206] width 28 height 11
click at [167, 208] on input "1" at bounding box center [179, 206] width 27 height 10
click at [219, 215] on div "+ Add New Item" at bounding box center [217, 224] width 361 height 18
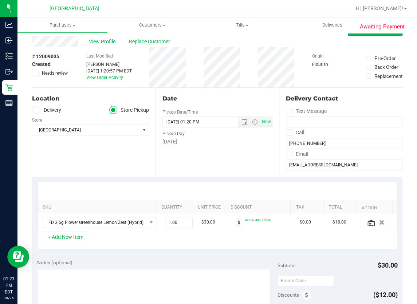
scroll to position [0, 0]
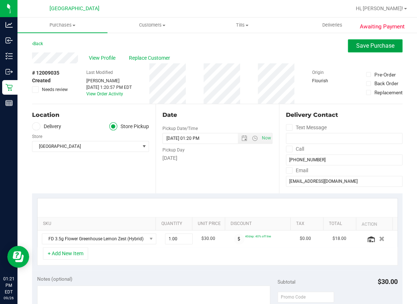
click at [361, 51] on button "Save Purchase" at bounding box center [375, 45] width 55 height 13
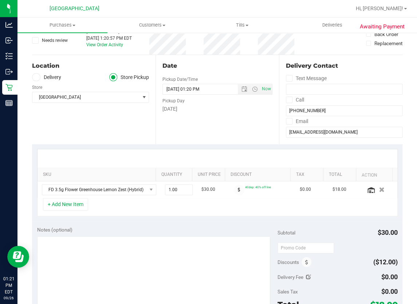
scroll to position [66, 0]
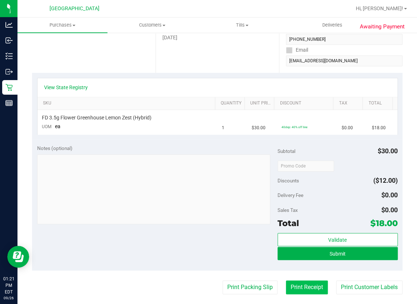
scroll to position [166, 0]
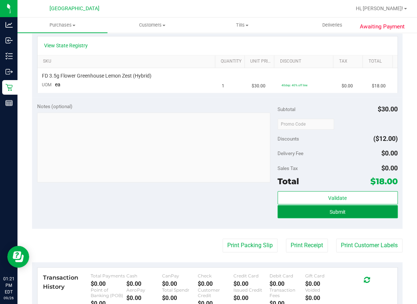
click at [333, 209] on span "Submit" at bounding box center [338, 212] width 16 height 6
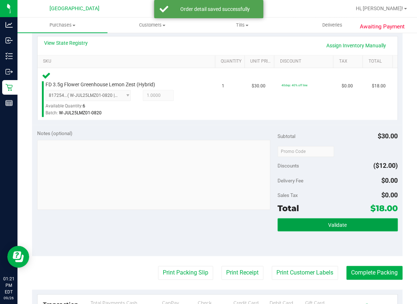
click at [331, 223] on span "Validate" at bounding box center [337, 225] width 19 height 6
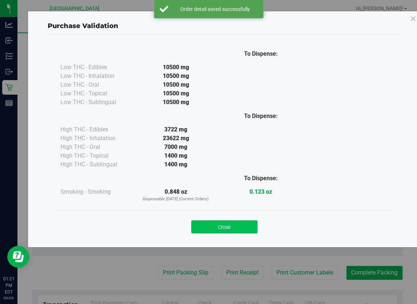
click at [255, 228] on button "Close" at bounding box center [224, 227] width 66 height 13
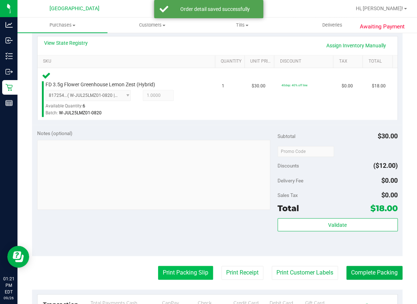
click at [184, 268] on button "Print Packing Slip" at bounding box center [185, 273] width 55 height 14
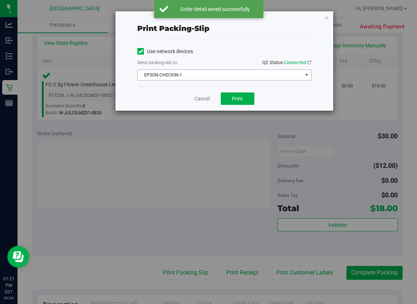
click at [232, 78] on span "EPSON-CHECKIN-1" at bounding box center [220, 75] width 164 height 10
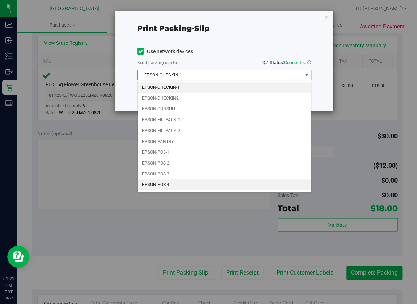
click at [178, 180] on li "EPSON-POS-4" at bounding box center [225, 185] width 174 height 11
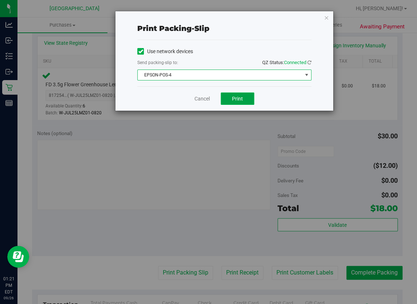
click at [229, 97] on button "Print" at bounding box center [238, 99] width 34 height 12
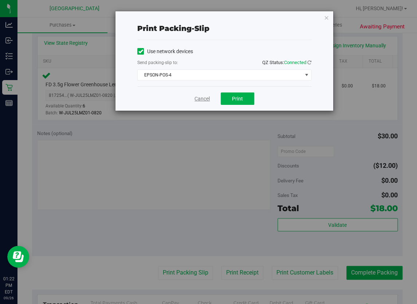
click at [207, 99] on link "Cancel" at bounding box center [202, 99] width 15 height 8
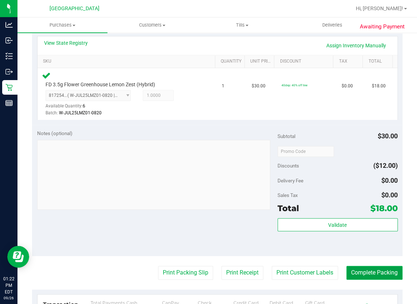
click at [364, 273] on button "Complete Packing" at bounding box center [375, 273] width 56 height 14
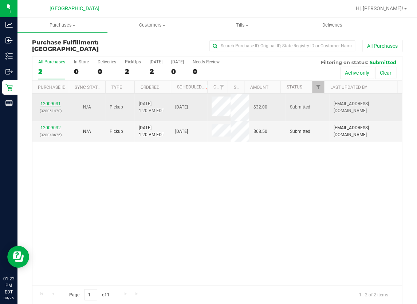
click at [59, 102] on link "12009031" at bounding box center [50, 103] width 20 height 5
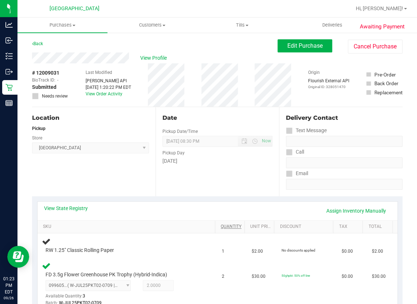
scroll to position [66, 0]
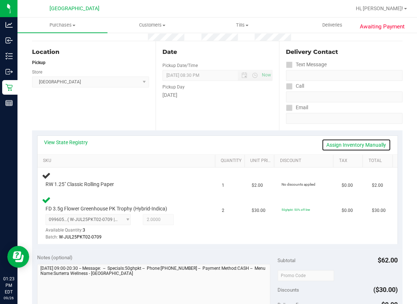
click at [331, 145] on link "Assign Inventory Manually" at bounding box center [356, 145] width 69 height 12
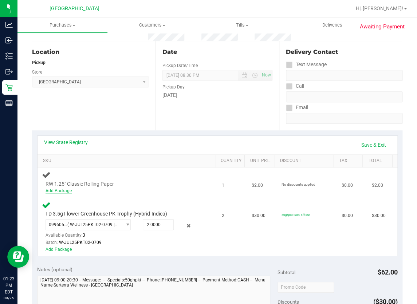
click at [65, 189] on link "Add Package" at bounding box center [59, 190] width 26 height 5
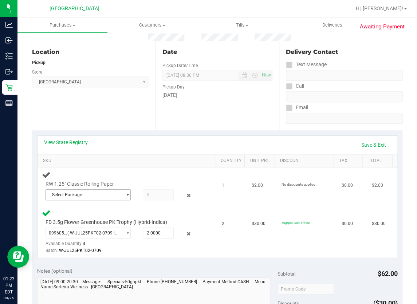
click at [105, 192] on span "Select Package" at bounding box center [83, 195] width 75 height 10
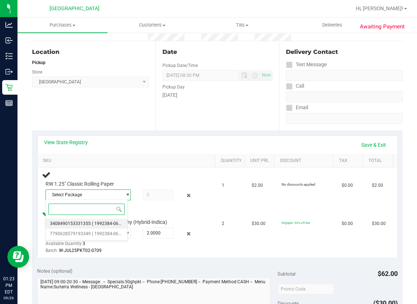
click at [98, 222] on span "( 1992384-062025 | orig: FLTW-20250903-016 )" at bounding box center [138, 223] width 93 height 5
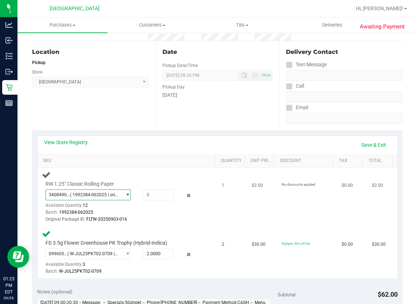
click at [108, 196] on span "3408490153331355 ( 1992384-062025 | orig: FLTW-20250903-016 )" at bounding box center [83, 195] width 75 height 10
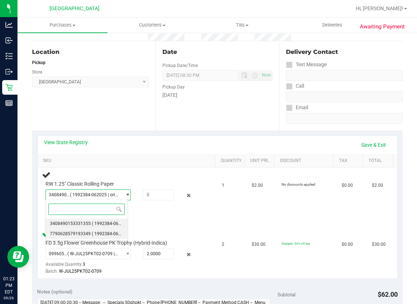
click at [95, 235] on span "( 1992384-062025 | orig: FLTW-20250620-012 )" at bounding box center [138, 234] width 93 height 5
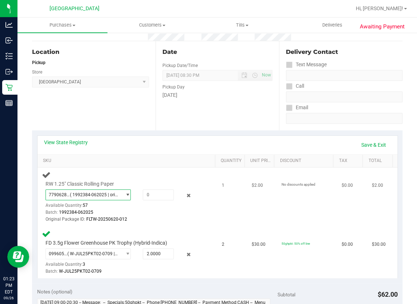
click at [121, 192] on span "select" at bounding box center [125, 195] width 9 height 10
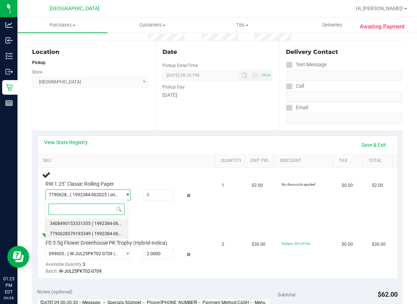
click at [109, 225] on span "( 1992384-062025 | orig: FLTW-20250903-016 )" at bounding box center [138, 223] width 93 height 5
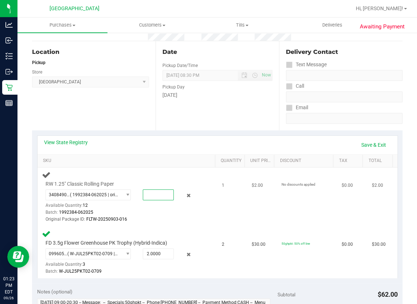
click at [150, 198] on span at bounding box center [158, 195] width 31 height 11
type input "1"
type input "1.0000"
click at [153, 213] on div "Batch: 1992384-062025" at bounding box center [123, 212] width 154 height 7
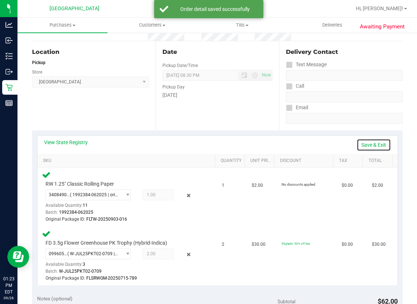
click at [366, 145] on link "Save & Exit" at bounding box center [374, 145] width 34 height 12
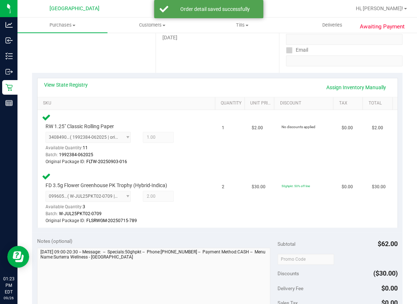
scroll to position [166, 0]
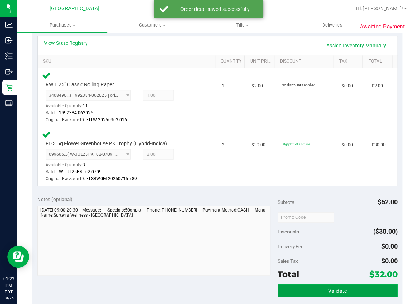
click at [334, 284] on button "Validate" at bounding box center [338, 290] width 120 height 13
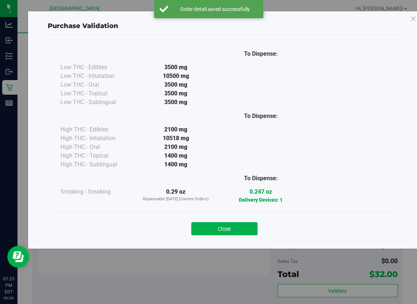
click at [241, 221] on div "Close" at bounding box center [225, 226] width 332 height 18
click at [241, 225] on button "Close" at bounding box center [224, 228] width 66 height 13
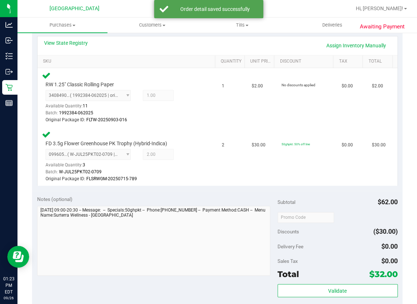
scroll to position [232, 0]
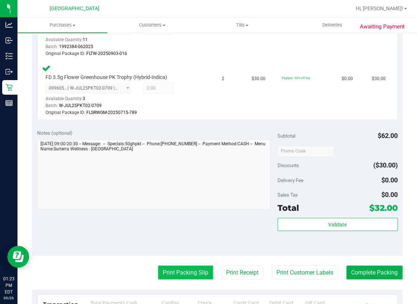
click at [186, 267] on button "Print Packing Slip" at bounding box center [185, 273] width 55 height 14
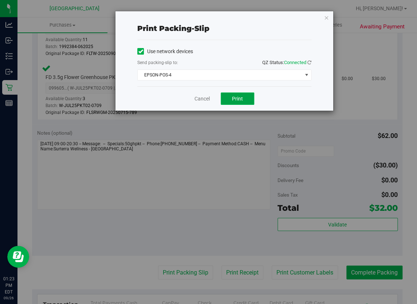
click at [244, 98] on button "Print" at bounding box center [238, 99] width 34 height 12
click at [201, 97] on link "Cancel" at bounding box center [202, 99] width 15 height 8
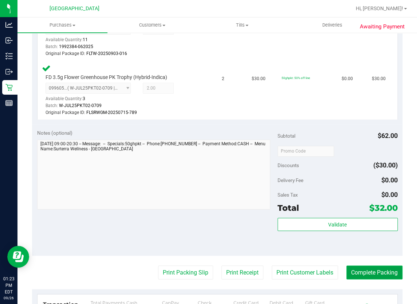
click at [388, 269] on button "Complete Packing" at bounding box center [375, 273] width 56 height 14
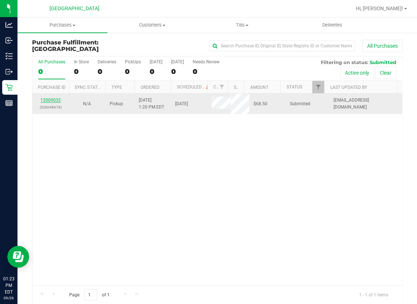
click at [51, 98] on link "12009032" at bounding box center [50, 100] width 20 height 5
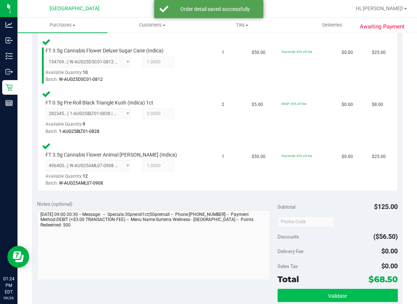
scroll to position [298, 0]
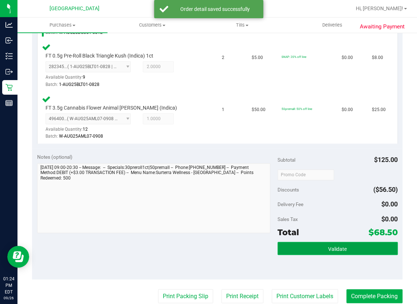
click at [321, 243] on button "Validate" at bounding box center [338, 248] width 120 height 13
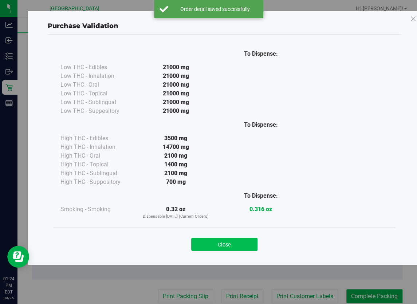
click at [245, 244] on button "Close" at bounding box center [224, 244] width 66 height 13
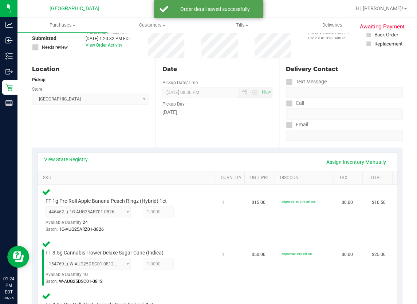
scroll to position [0, 0]
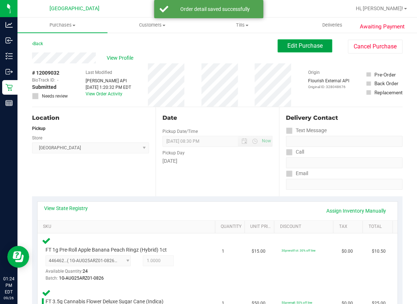
click at [314, 51] on button "Edit Purchase" at bounding box center [305, 45] width 55 height 13
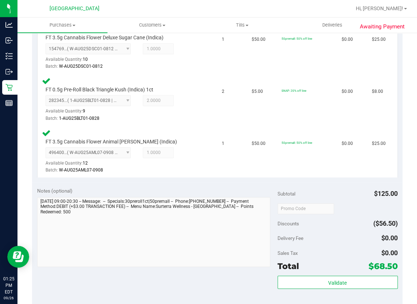
scroll to position [331, 0]
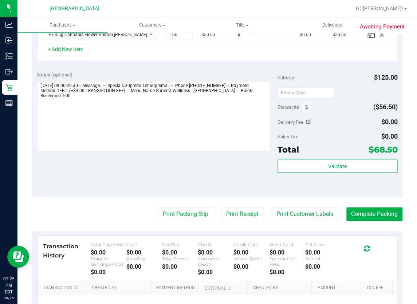
scroll to position [199, 0]
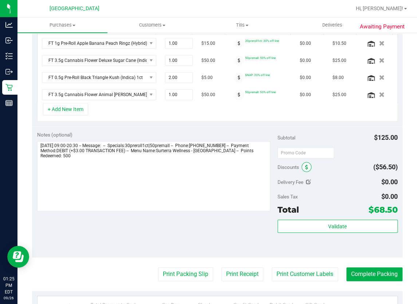
click at [307, 169] on span at bounding box center [307, 167] width 10 height 10
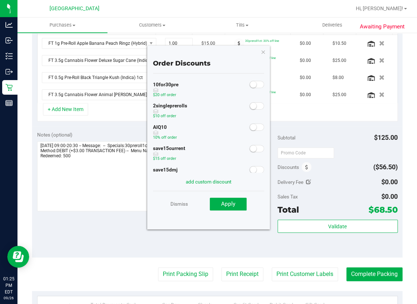
click at [251, 129] on small at bounding box center [253, 127] width 7 height 7
click at [239, 199] on button "Apply" at bounding box center [228, 204] width 37 height 13
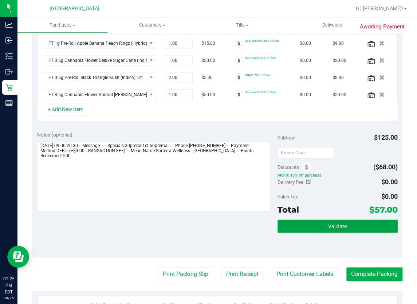
click at [328, 225] on span "Validate" at bounding box center [337, 227] width 19 height 6
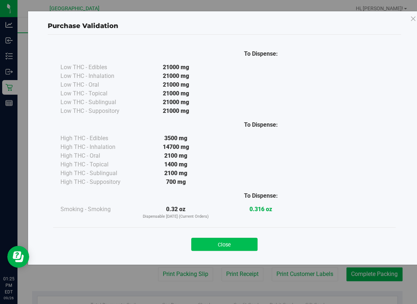
click at [242, 243] on button "Close" at bounding box center [224, 244] width 66 height 13
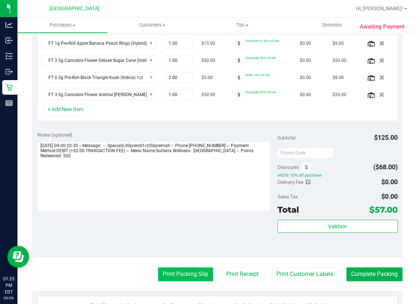
click at [197, 276] on button "Print Packing Slip" at bounding box center [185, 275] width 55 height 14
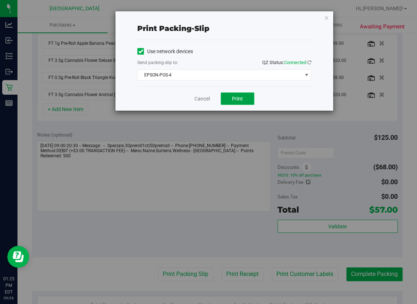
click at [233, 95] on button "Print" at bounding box center [238, 99] width 34 height 12
click at [209, 100] on link "Cancel" at bounding box center [202, 99] width 15 height 8
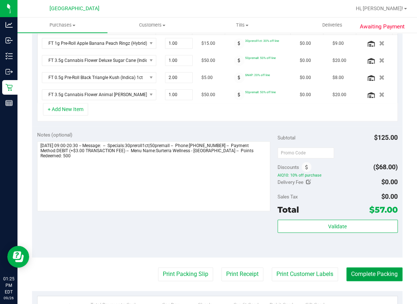
click at [355, 272] on button "Complete Packing" at bounding box center [375, 275] width 56 height 14
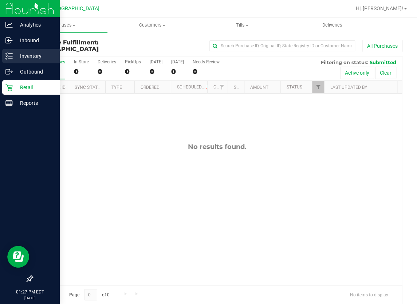
click at [11, 55] on icon at bounding box center [8, 55] width 7 height 7
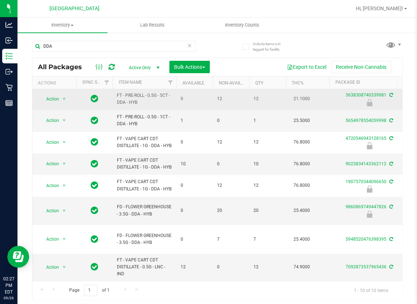
scroll to position [51, 0]
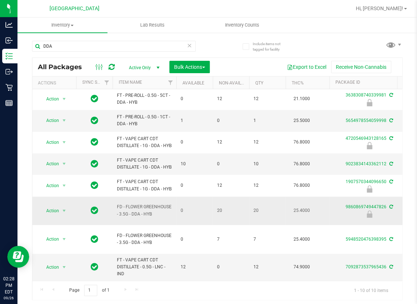
type input "DDA"
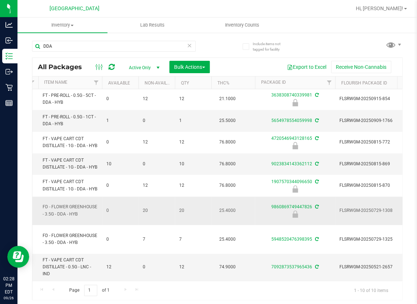
scroll to position [0, 115]
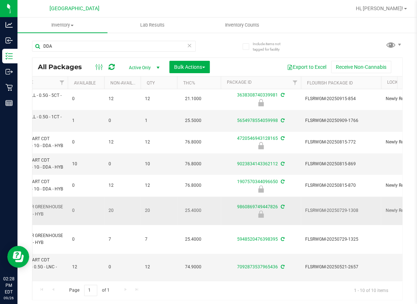
drag, startPoint x: 173, startPoint y: 214, endPoint x: 204, endPoint y: 215, distance: 31.4
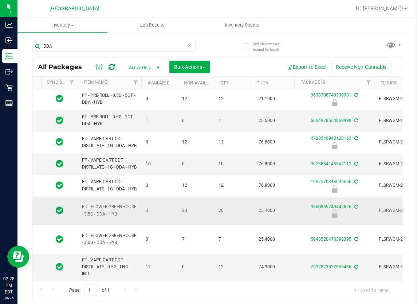
scroll to position [0, 0]
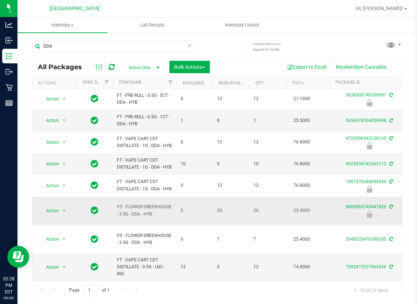
drag, startPoint x: 204, startPoint y: 215, endPoint x: 156, endPoint y: 215, distance: 47.8
click at [62, 214] on span "select" at bounding box center [64, 211] width 6 height 6
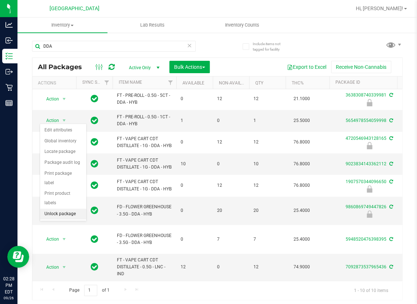
click at [63, 209] on li "Unlock package" at bounding box center [63, 214] width 46 height 11
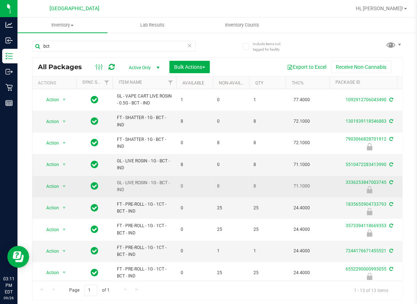
type input "bct"
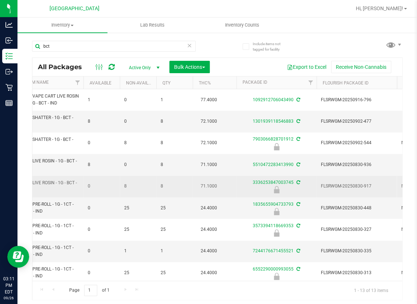
drag, startPoint x: 168, startPoint y: 184, endPoint x: 190, endPoint y: 185, distance: 21.9
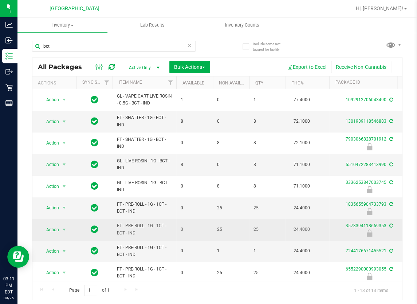
drag, startPoint x: 218, startPoint y: 229, endPoint x: 150, endPoint y: 229, distance: 68.2
click at [62, 229] on span "select" at bounding box center [64, 230] width 6 height 6
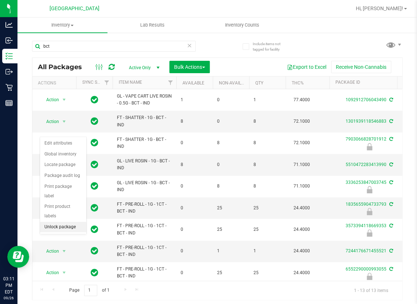
click at [65, 222] on li "Unlock package" at bounding box center [63, 227] width 46 height 11
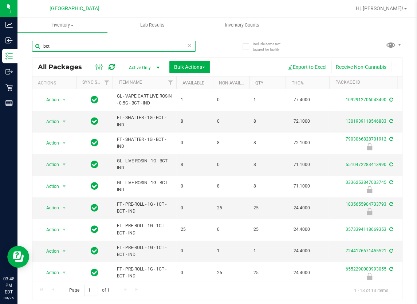
click at [95, 50] on input "bct" at bounding box center [114, 46] width 164 height 11
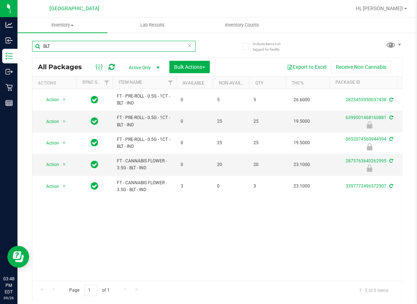
type input "BLT"
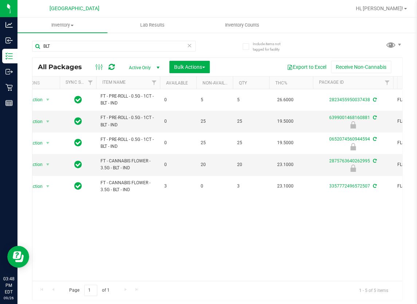
scroll to position [0, 43]
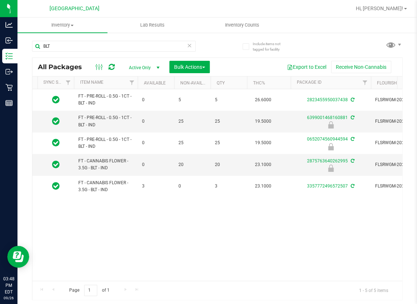
drag, startPoint x: 148, startPoint y: 210, endPoint x: 173, endPoint y: 208, distance: 24.9
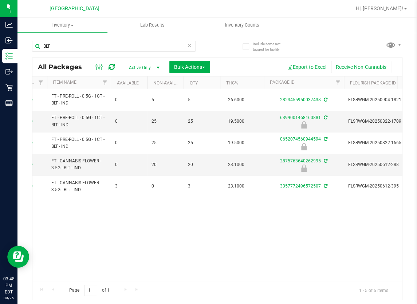
scroll to position [0, 90]
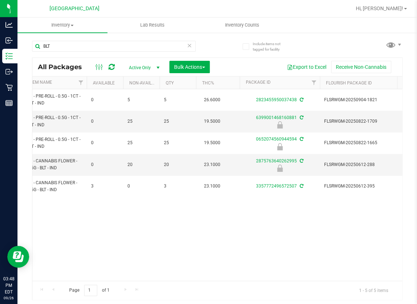
drag, startPoint x: 175, startPoint y: 206, endPoint x: 195, endPoint y: 199, distance: 21.1
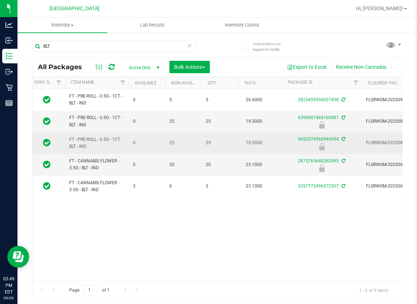
scroll to position [0, 0]
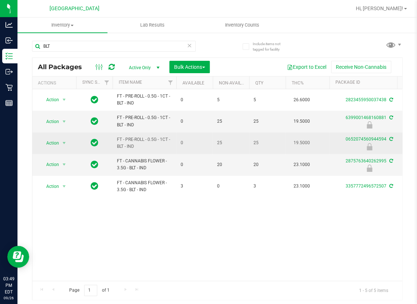
drag, startPoint x: 298, startPoint y: 143, endPoint x: 227, endPoint y: 140, distance: 70.8
click at [62, 141] on span "select" at bounding box center [64, 143] width 6 height 6
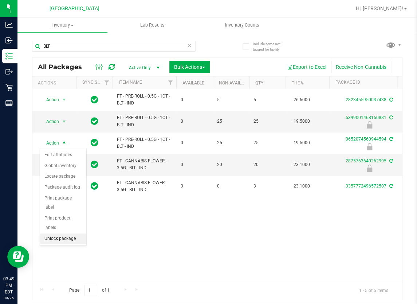
click at [73, 234] on li "Unlock package" at bounding box center [63, 239] width 46 height 11
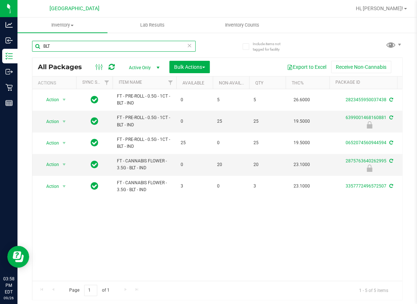
click at [52, 46] on input "BLT" at bounding box center [114, 46] width 164 height 11
type input "9678600577612116"
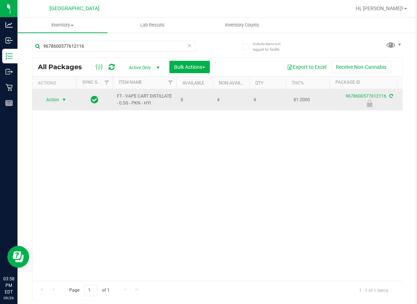
click at [64, 100] on span "select" at bounding box center [64, 100] width 6 height 6
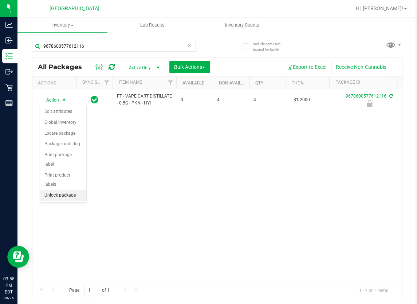
click at [69, 190] on li "Unlock package" at bounding box center [63, 195] width 46 height 11
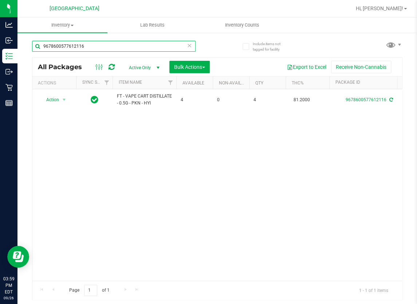
click at [96, 47] on input "9678600577612116" at bounding box center [114, 46] width 164 height 11
type input "3361040729154759"
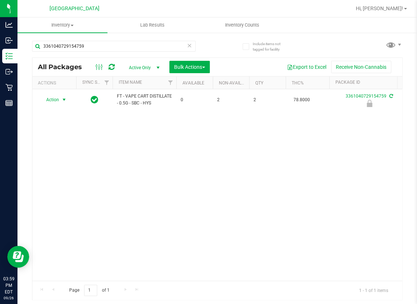
click at [64, 99] on span "select" at bounding box center [64, 100] width 6 height 6
click at [68, 190] on li "Unlock package" at bounding box center [63, 195] width 46 height 11
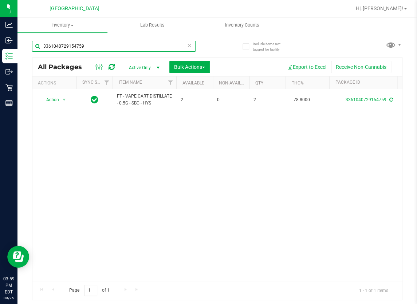
click at [85, 43] on input "3361040729154759" at bounding box center [114, 46] width 164 height 11
type input "4662121728264402"
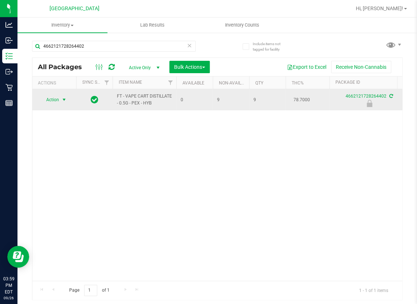
click at [66, 101] on span "select" at bounding box center [64, 100] width 6 height 6
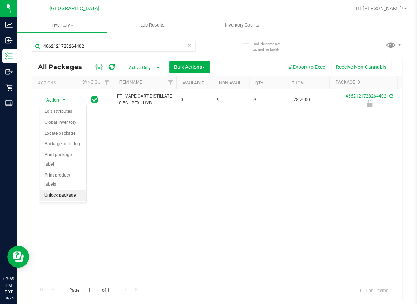
click at [66, 190] on li "Unlock package" at bounding box center [63, 195] width 46 height 11
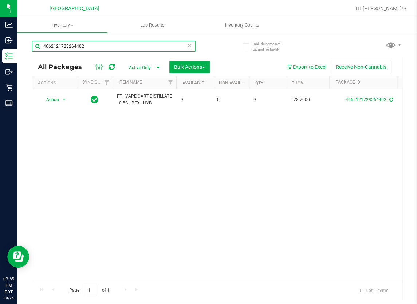
click at [109, 46] on input "4662121728264402" at bounding box center [114, 46] width 164 height 11
type input "6918594145699070"
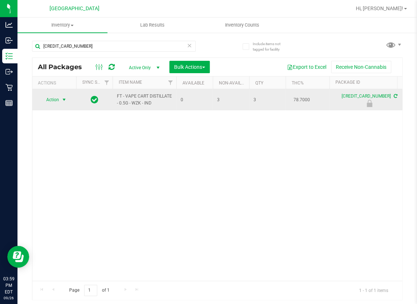
click at [63, 98] on span "select" at bounding box center [64, 100] width 6 height 6
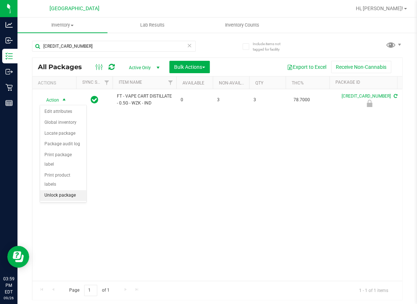
click at [68, 190] on li "Unlock package" at bounding box center [63, 195] width 46 height 11
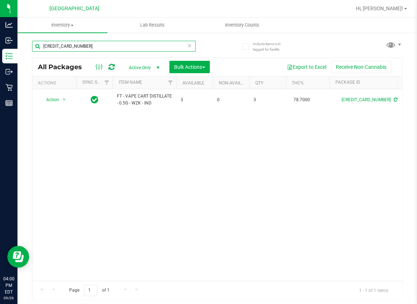
click at [102, 44] on input "6918594145699070" at bounding box center [114, 46] width 164 height 11
type input "7775661440068047"
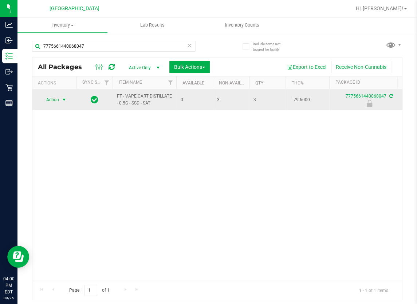
click at [65, 98] on span "select" at bounding box center [64, 100] width 6 height 6
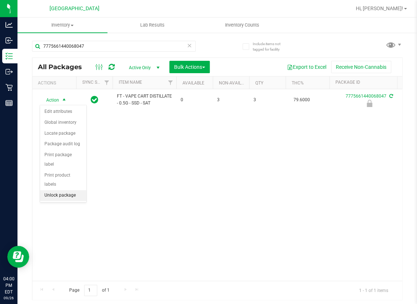
click at [71, 190] on li "Unlock package" at bounding box center [63, 195] width 46 height 11
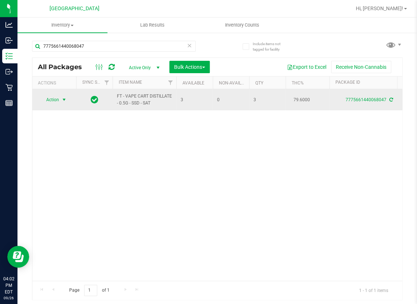
click at [65, 99] on span "select" at bounding box center [64, 100] width 6 height 6
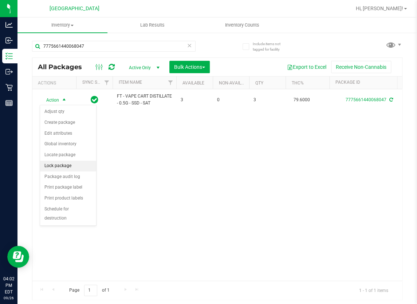
click at [71, 166] on li "Lock package" at bounding box center [68, 166] width 56 height 11
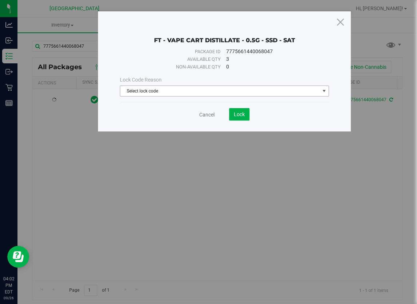
click at [187, 90] on span "Select lock code" at bounding box center [219, 91] width 199 height 10
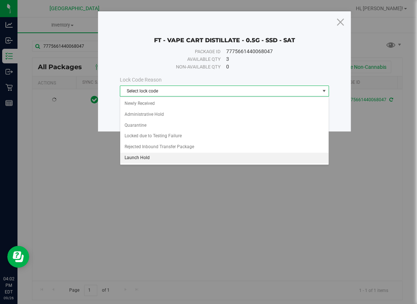
click at [146, 158] on li "Launch Hold" at bounding box center [224, 158] width 209 height 11
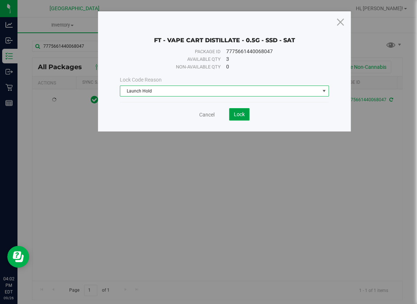
click at [241, 115] on span "Lock" at bounding box center [239, 115] width 11 height 6
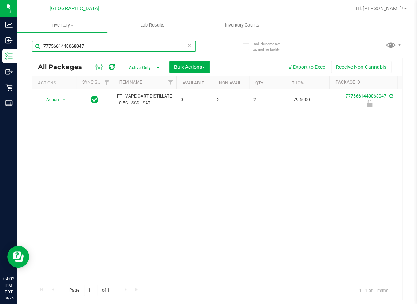
click at [130, 47] on input "7775661440068047" at bounding box center [114, 46] width 164 height 11
type input "9678600577612116"
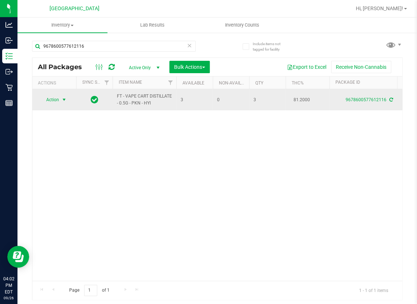
click at [63, 98] on span "select" at bounding box center [64, 100] width 6 height 6
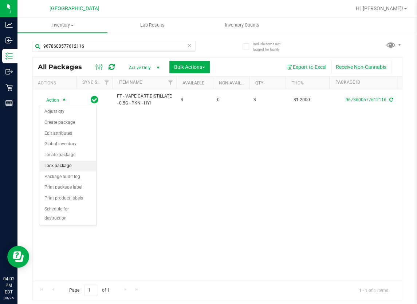
click at [63, 167] on li "Lock package" at bounding box center [68, 166] width 56 height 11
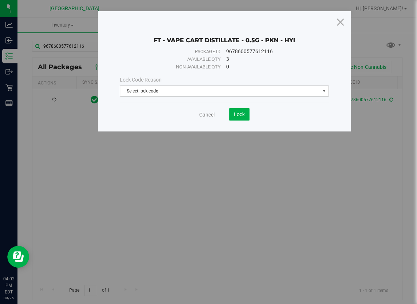
click at [179, 94] on span "Select lock code" at bounding box center [219, 91] width 199 height 10
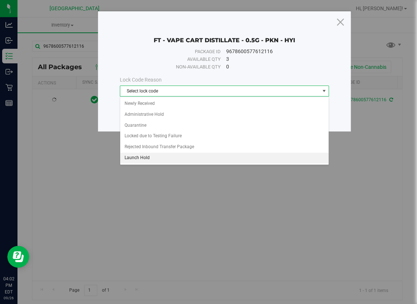
click at [150, 157] on li "Launch Hold" at bounding box center [224, 158] width 209 height 11
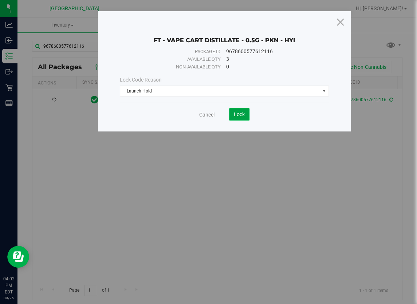
click at [246, 113] on button "Lock" at bounding box center [239, 114] width 20 height 12
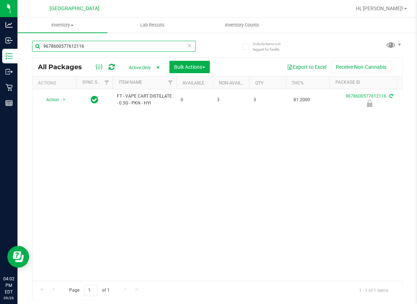
click at [153, 47] on input "9678600577612116" at bounding box center [114, 46] width 164 height 11
type input "6918594145699070"
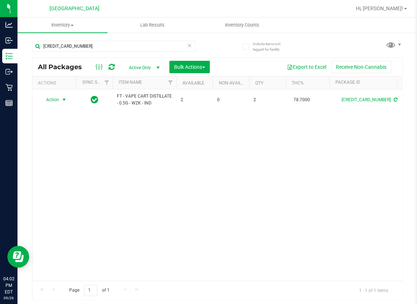
click at [64, 100] on span "select" at bounding box center [64, 100] width 6 height 6
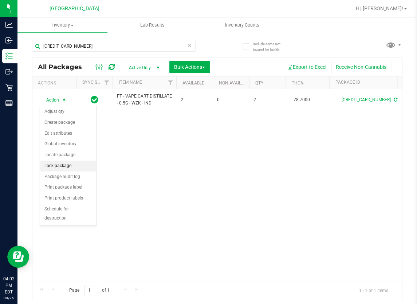
click at [69, 167] on li "Lock package" at bounding box center [68, 166] width 56 height 11
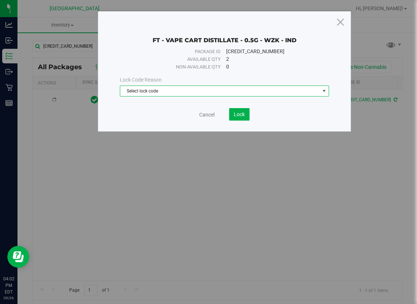
click at [239, 92] on span "Select lock code" at bounding box center [219, 91] width 199 height 10
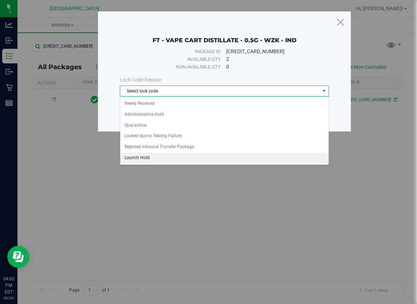
click at [182, 156] on li "Launch Hold" at bounding box center [224, 158] width 209 height 11
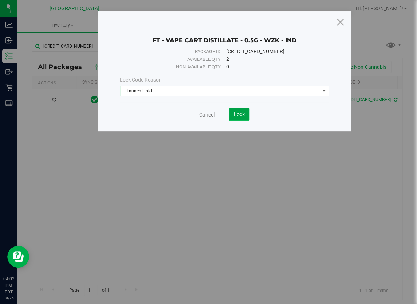
click at [242, 113] on span "Lock" at bounding box center [239, 115] width 11 height 6
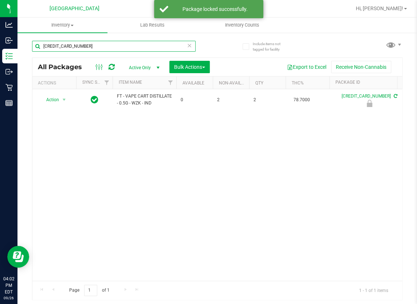
click at [95, 50] on input "6918594145699070" at bounding box center [114, 46] width 164 height 11
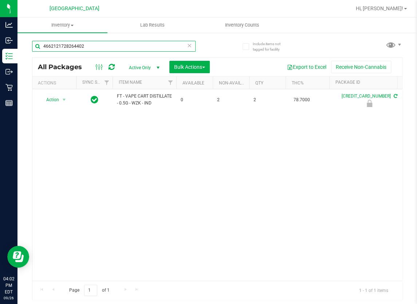
type input "4662121728264402"
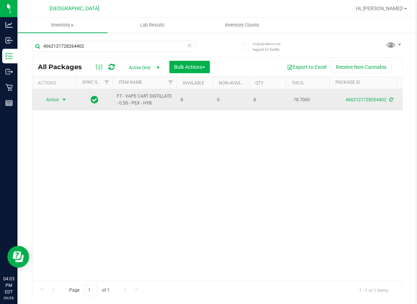
click at [64, 98] on span "select" at bounding box center [64, 100] width 6 height 6
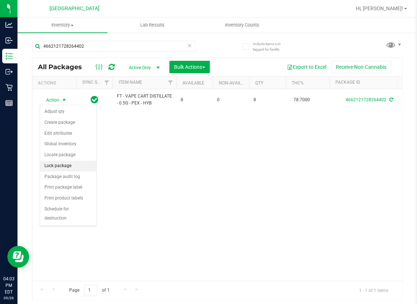
click at [77, 166] on li "Lock package" at bounding box center [68, 166] width 56 height 11
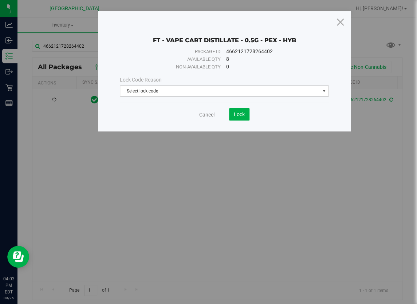
click at [197, 94] on span "Select lock code" at bounding box center [219, 91] width 199 height 10
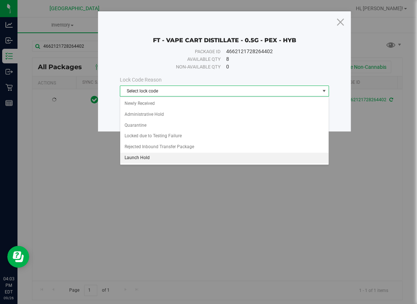
click at [170, 156] on li "Launch Hold" at bounding box center [224, 158] width 209 height 11
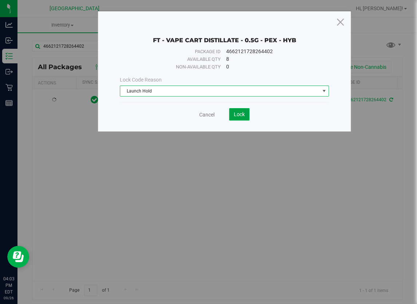
click at [233, 117] on button "Lock" at bounding box center [239, 114] width 20 height 12
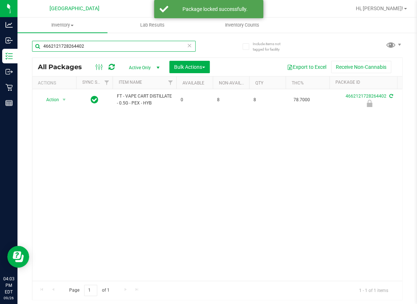
click at [93, 43] on input "4662121728264402" at bounding box center [114, 46] width 164 height 11
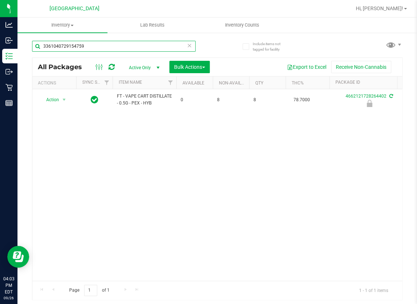
type input "3361040729154759"
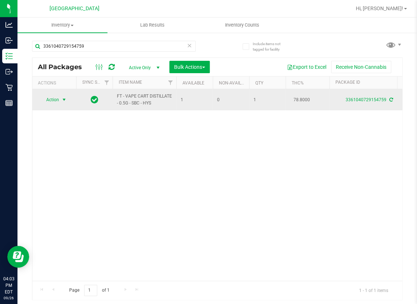
click at [64, 96] on span "select" at bounding box center [64, 100] width 9 height 10
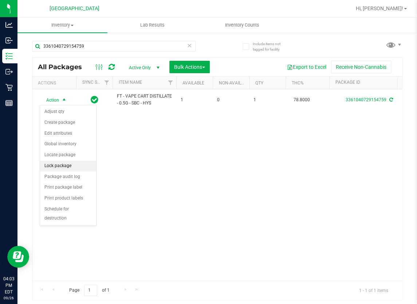
click at [66, 165] on li "Lock package" at bounding box center [68, 166] width 56 height 11
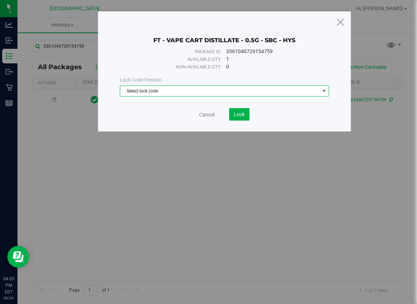
click at [172, 89] on span "Select lock code" at bounding box center [219, 91] width 199 height 10
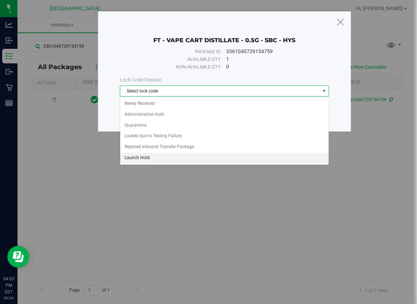
click at [161, 157] on li "Launch Hold" at bounding box center [224, 158] width 209 height 11
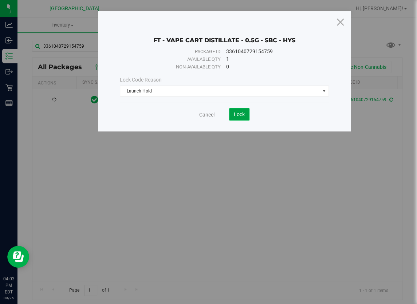
click at [233, 116] on button "Lock" at bounding box center [239, 114] width 20 height 12
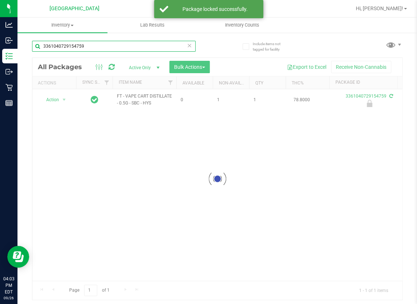
click at [91, 49] on input "3361040729154759" at bounding box center [114, 46] width 164 height 11
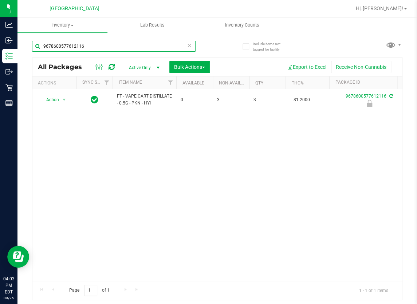
click at [97, 46] on input "9678600577612116" at bounding box center [114, 46] width 164 height 11
type input "7775661440068047"
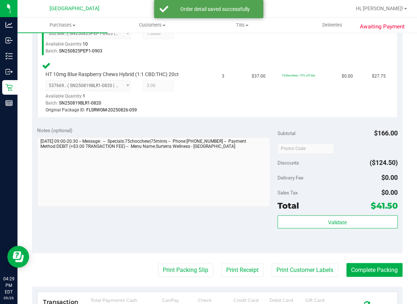
scroll to position [298, 0]
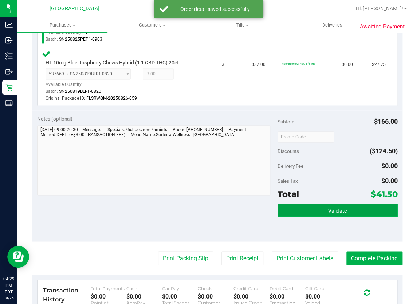
click at [334, 208] on span "Validate" at bounding box center [337, 211] width 19 height 6
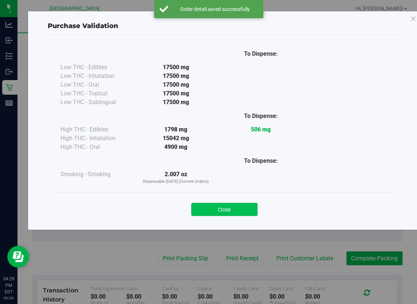
click at [226, 209] on button "Close" at bounding box center [224, 209] width 66 height 13
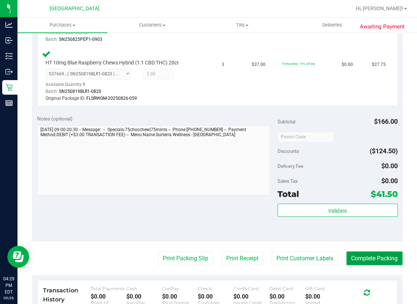
click at [359, 258] on button "Complete Packing" at bounding box center [375, 259] width 56 height 14
